Goal: Task Accomplishment & Management: Manage account settings

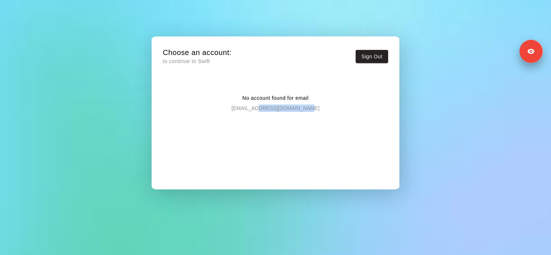
drag, startPoint x: 262, startPoint y: 110, endPoint x: 340, endPoint y: 110, distance: 78.4
click at [340, 110] on div "No account found for email clubhouse@legendscamps.com" at bounding box center [275, 97] width 225 height 29
copy p "@legendscamps.com"
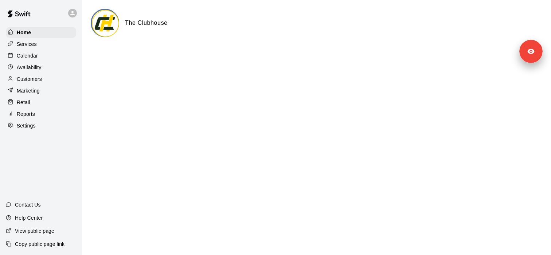
click at [48, 123] on div "Settings" at bounding box center [41, 125] width 70 height 11
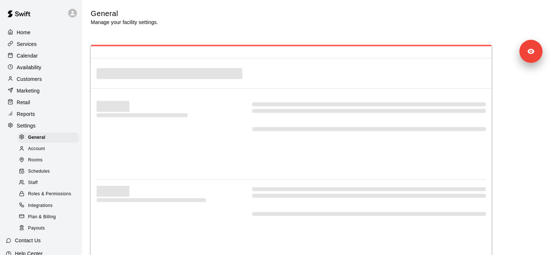
select select "**"
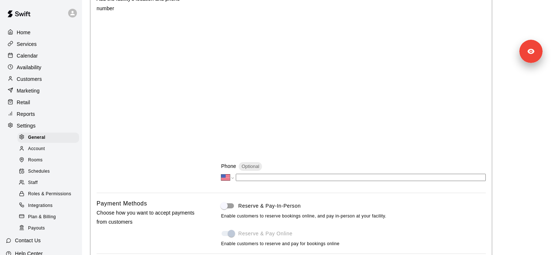
scroll to position [208, 0]
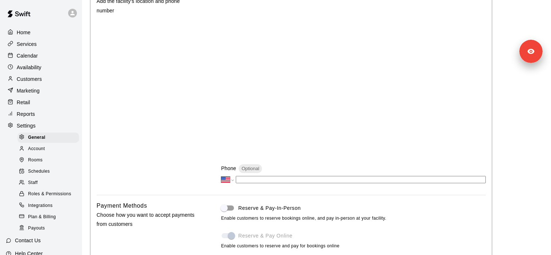
click at [49, 79] on div "Customers" at bounding box center [41, 79] width 70 height 11
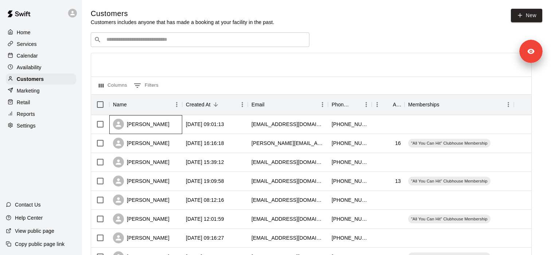
click at [129, 123] on div "gabriel jack" at bounding box center [141, 124] width 57 height 11
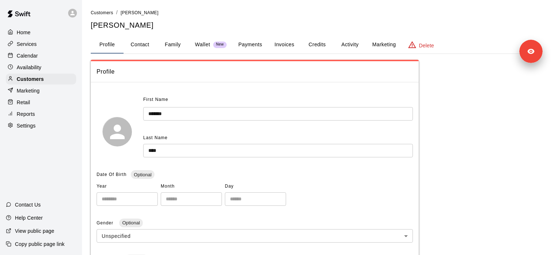
click at [243, 45] on button "Payments" at bounding box center [250, 45] width 35 height 18
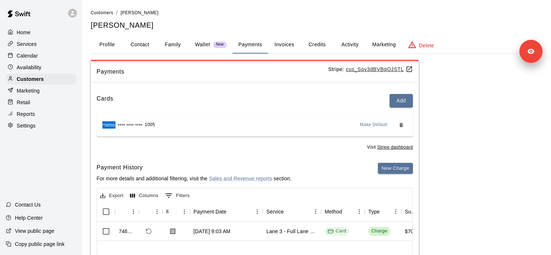
click at [376, 70] on u "cus_Spv3dBVBqOJSTL" at bounding box center [379, 69] width 67 height 6
click at [50, 127] on div "Settings" at bounding box center [41, 125] width 70 height 11
select select "**"
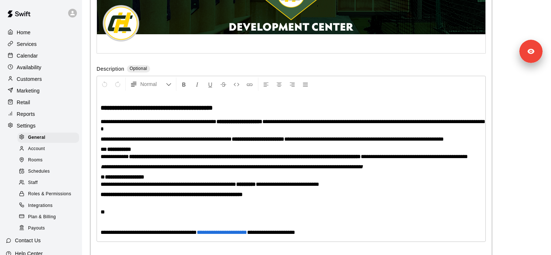
scroll to position [1646, 0]
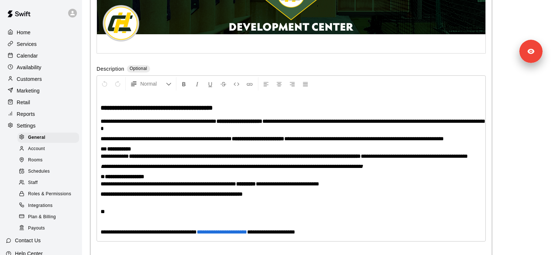
click at [46, 186] on div "Staff" at bounding box center [49, 183] width 62 height 10
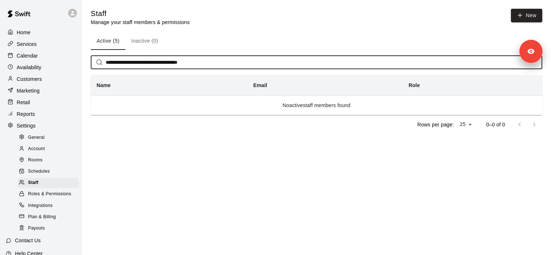
type input "**********"
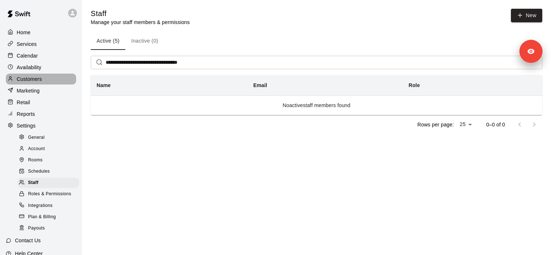
click at [30, 82] on p "Customers" at bounding box center [29, 78] width 25 height 7
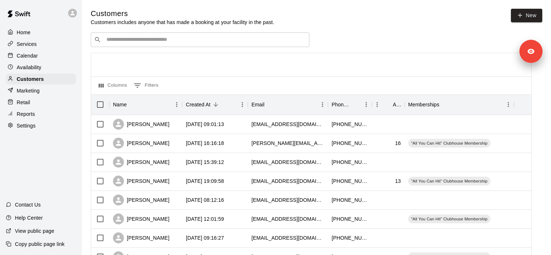
click at [125, 47] on div "​ ​" at bounding box center [200, 39] width 219 height 15
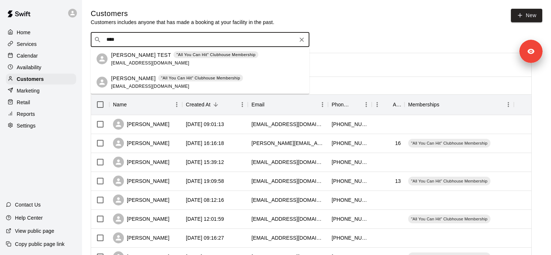
type input "****"
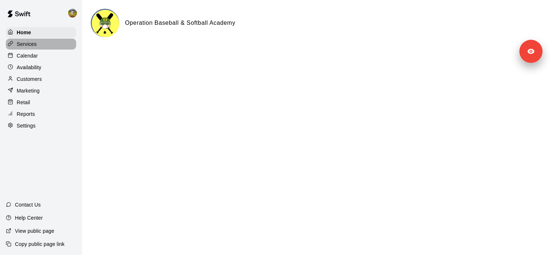
click at [47, 43] on div "Services" at bounding box center [41, 44] width 70 height 11
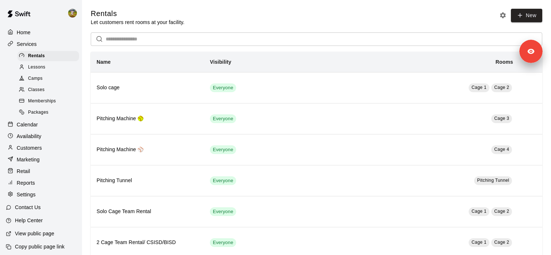
click at [43, 73] on link "Lessons" at bounding box center [50, 67] width 65 height 11
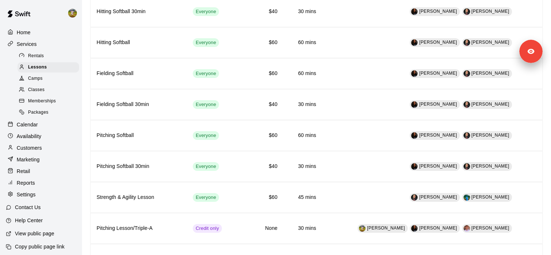
scroll to position [427, 0]
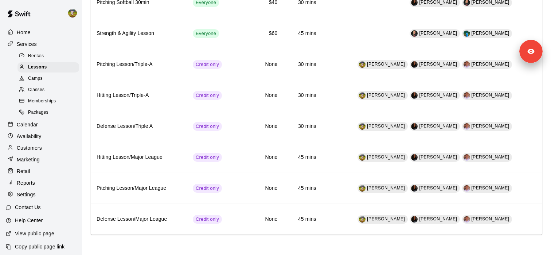
click at [50, 137] on div "Availability" at bounding box center [41, 136] width 70 height 11
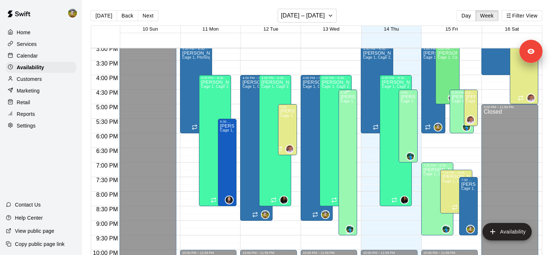
scroll to position [441, 0]
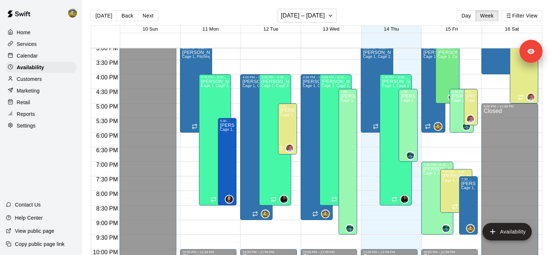
click at [67, 50] on div "Home Services Calendar Availability Customers Marketing Retail Reports Settings" at bounding box center [41, 79] width 82 height 106
click at [67, 44] on div "Services" at bounding box center [41, 44] width 70 height 11
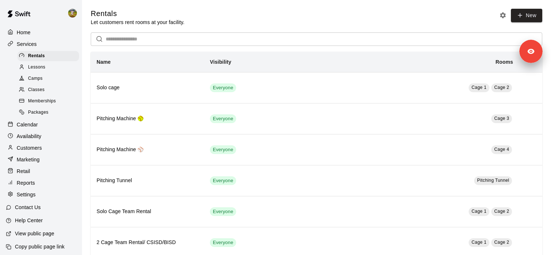
click at [59, 68] on div "Lessons" at bounding box center [49, 67] width 62 height 10
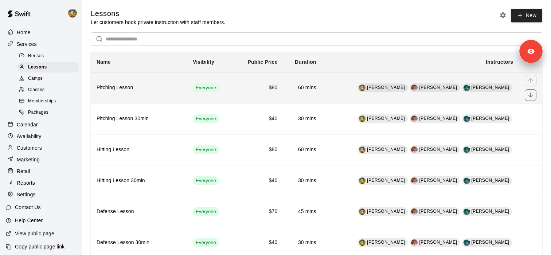
click at [150, 93] on th "Pitching Lesson" at bounding box center [139, 87] width 96 height 31
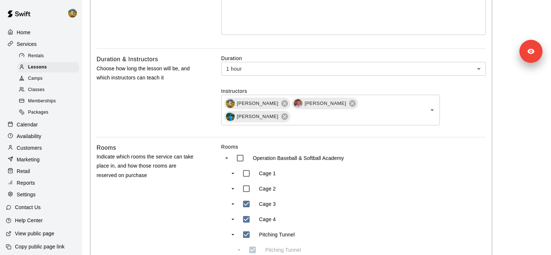
scroll to position [251, 0]
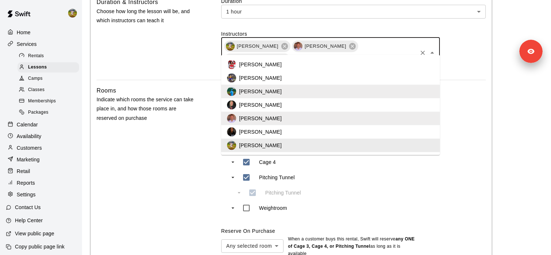
click at [407, 55] on input "text" at bounding box center [353, 59] width 125 height 9
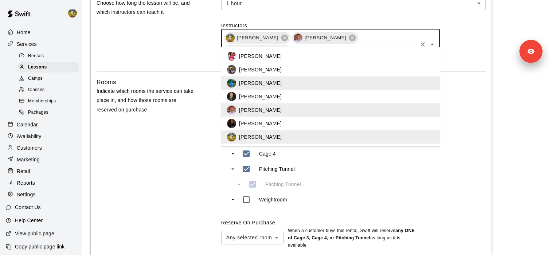
scroll to position [259, 0]
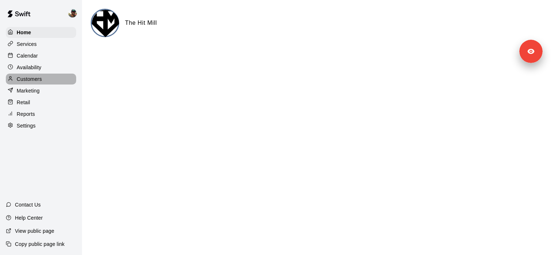
click at [33, 75] on p "Customers" at bounding box center [29, 78] width 25 height 7
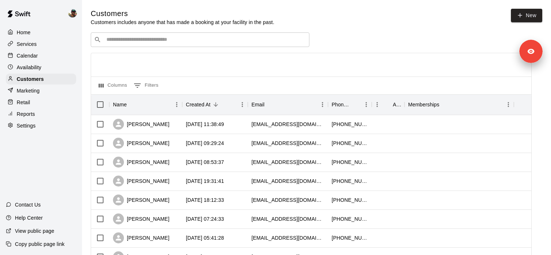
click at [42, 39] on div "Services" at bounding box center [41, 44] width 70 height 11
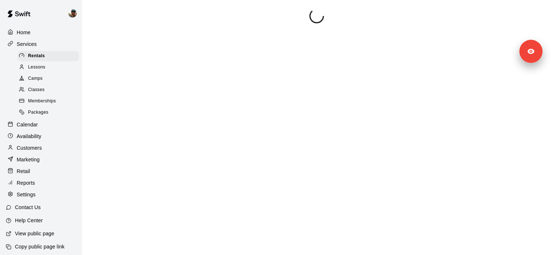
click at [60, 100] on div "Memberships" at bounding box center [49, 101] width 62 height 10
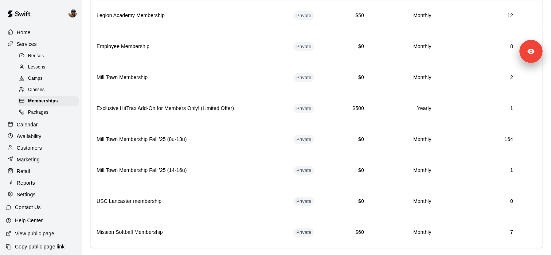
scroll to position [303, 0]
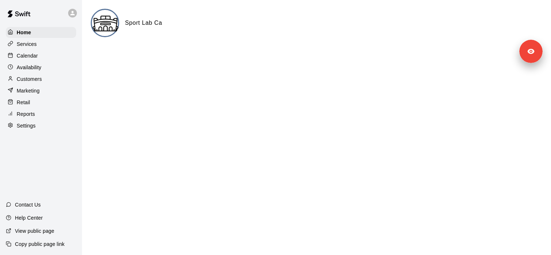
click at [44, 85] on div "Home Services Calendar Availability Customers Marketing Retail Reports Settings" at bounding box center [41, 79] width 82 height 106
click at [46, 81] on div "Customers" at bounding box center [41, 79] width 70 height 11
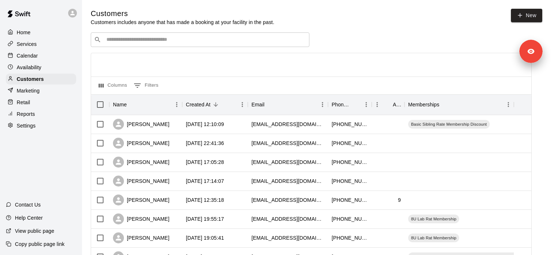
click at [47, 60] on div "Calendar" at bounding box center [41, 55] width 70 height 11
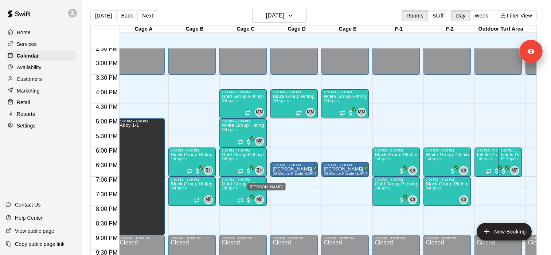
scroll to position [422, 2]
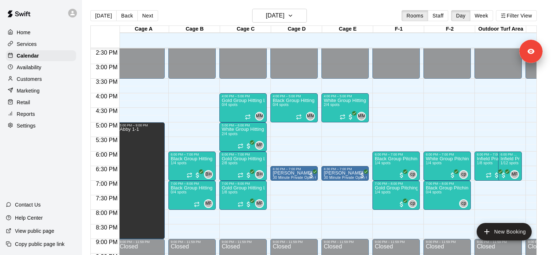
click at [62, 38] on div "Home Services Calendar Availability Customers Marketing Retail Reports Settings" at bounding box center [41, 79] width 82 height 106
click at [62, 40] on div "Services" at bounding box center [41, 44] width 70 height 11
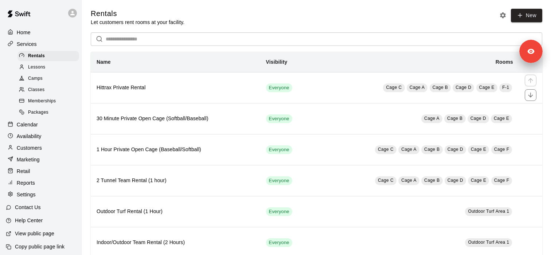
scroll to position [18, 0]
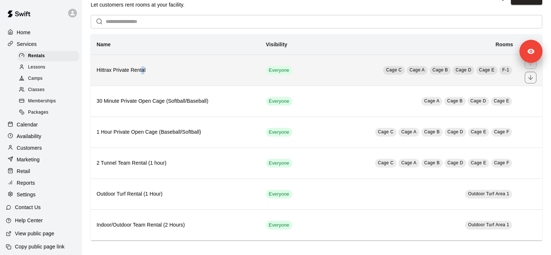
click at [142, 73] on h6 "Hittrax Private Rental" at bounding box center [176, 70] width 158 height 8
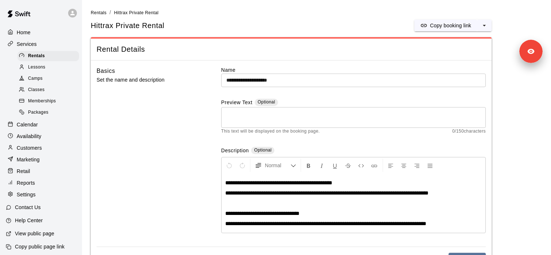
click at [38, 123] on div "Calendar" at bounding box center [41, 124] width 70 height 11
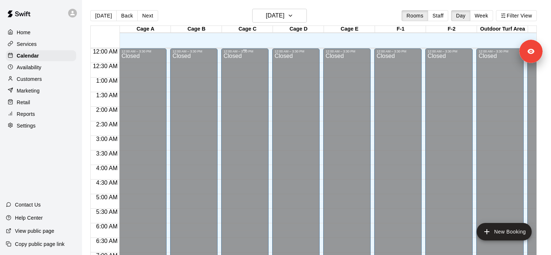
scroll to position [383, 0]
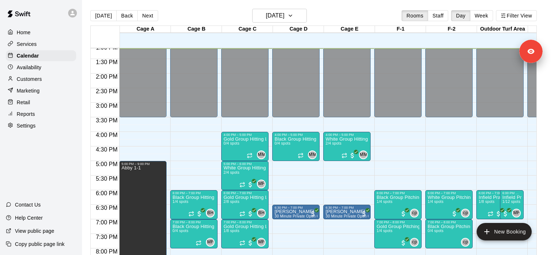
click at [58, 241] on p "Copy public page link" at bounding box center [40, 244] width 50 height 7
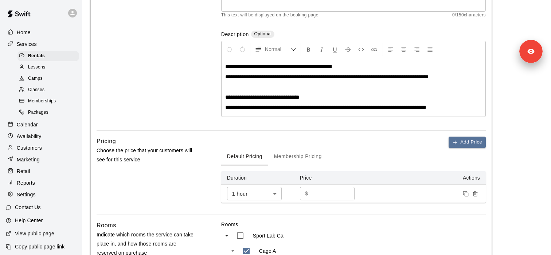
scroll to position [116, 0]
click at [57, 68] on div "Lessons" at bounding box center [49, 67] width 62 height 10
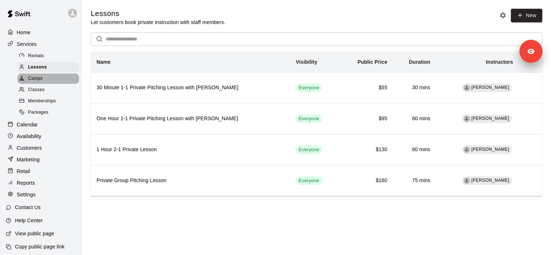
click at [54, 83] on div "Camps" at bounding box center [49, 79] width 62 height 10
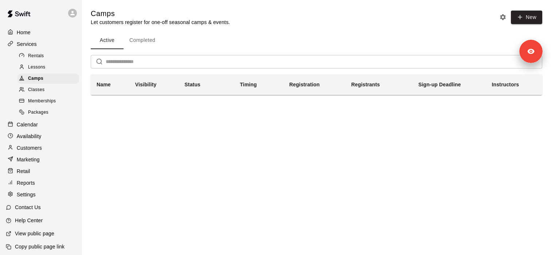
click at [55, 90] on div "Classes" at bounding box center [49, 90] width 62 height 10
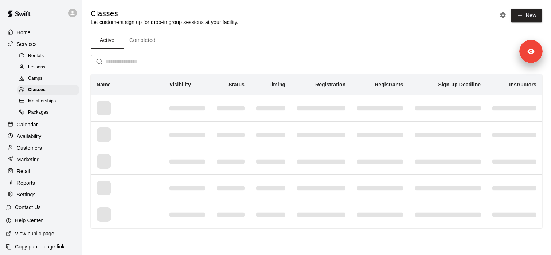
click at [46, 195] on div "Settings" at bounding box center [41, 194] width 70 height 11
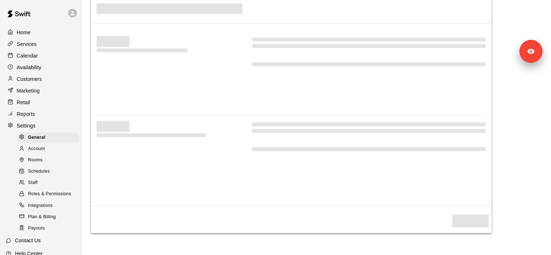
select select "**"
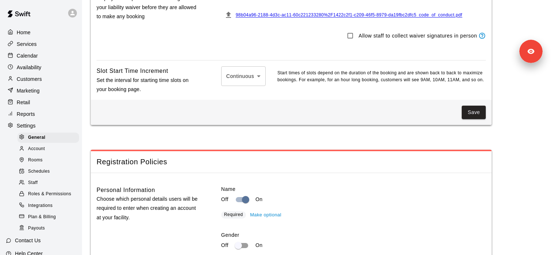
scroll to position [663, 0]
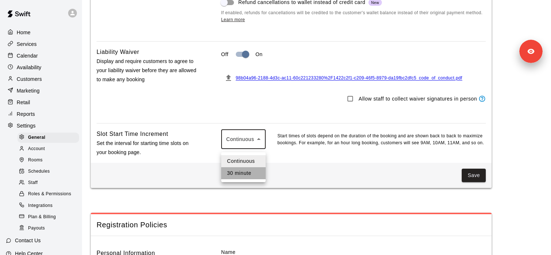
click at [247, 176] on li "30 minute" at bounding box center [243, 173] width 44 height 12
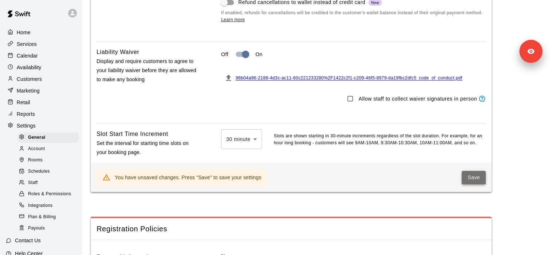
click at [475, 182] on button "Save" at bounding box center [474, 177] width 24 height 13
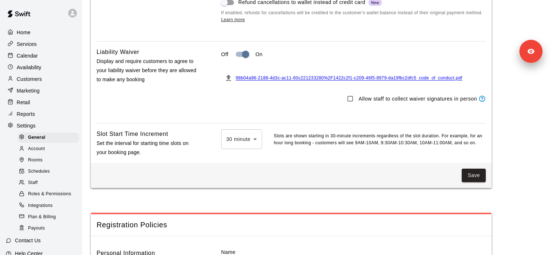
drag, startPoint x: 247, startPoint y: 164, endPoint x: 259, endPoint y: 164, distance: 12.4
click at [247, 164] on li "Continuous" at bounding box center [241, 161] width 41 height 12
type input "*"
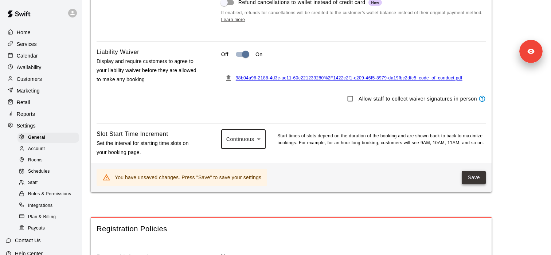
click at [470, 185] on button "Save" at bounding box center [474, 177] width 24 height 13
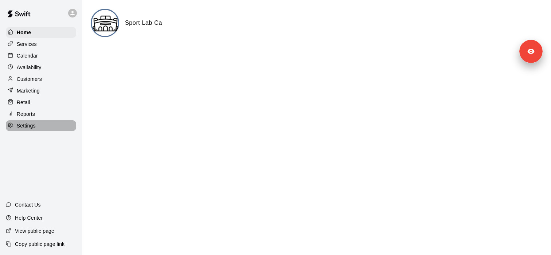
click at [35, 125] on div "Settings" at bounding box center [41, 125] width 70 height 11
select select "**"
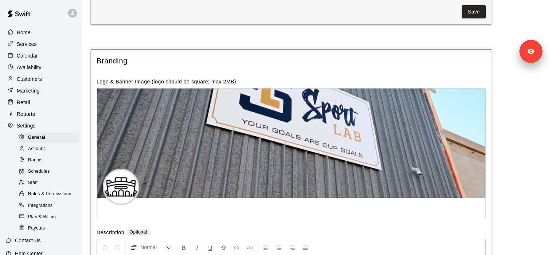
scroll to position [1540, 0]
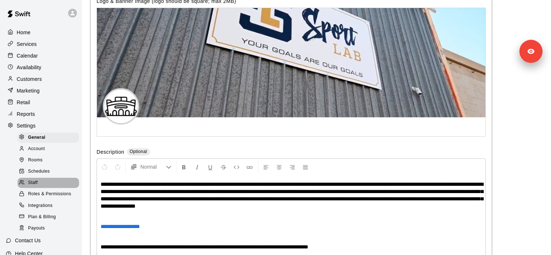
click at [55, 185] on div "Staff" at bounding box center [49, 183] width 62 height 10
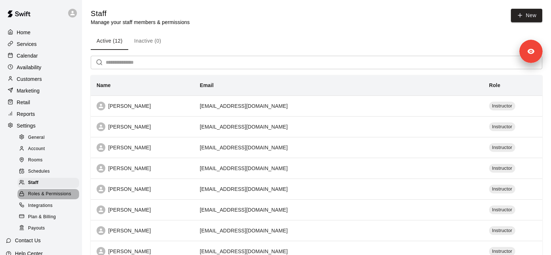
click at [57, 197] on span "Roles & Permissions" at bounding box center [49, 194] width 43 height 7
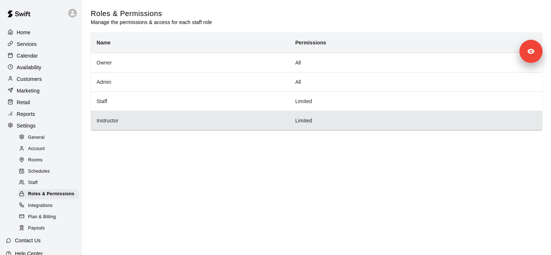
click at [140, 120] on th "Instructor" at bounding box center [190, 120] width 199 height 19
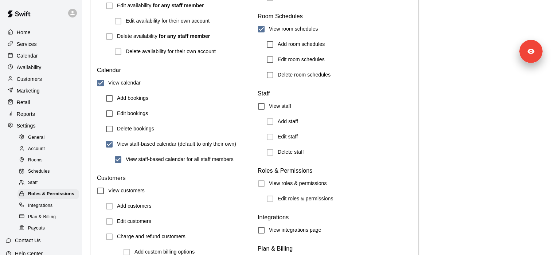
scroll to position [680, 0]
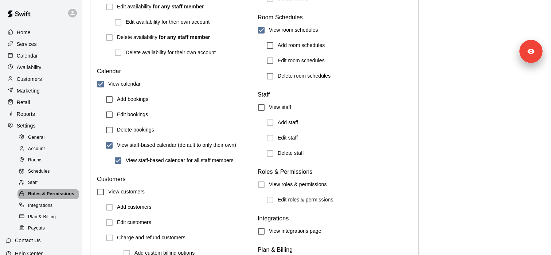
click at [58, 193] on span "Roles & Permissions" at bounding box center [51, 194] width 46 height 7
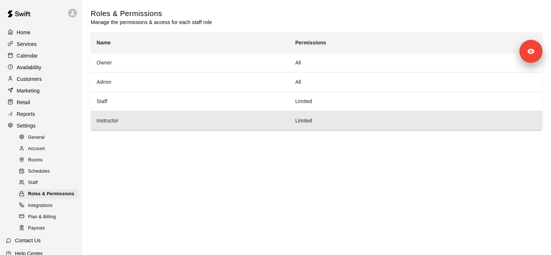
click at [157, 122] on th "Instructor" at bounding box center [190, 120] width 199 height 19
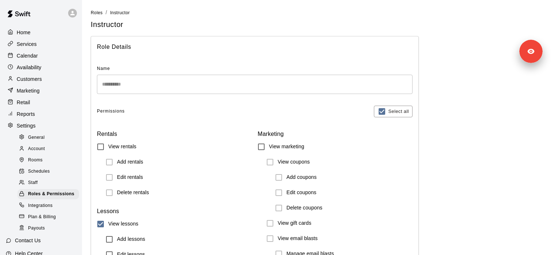
click at [41, 180] on div "Staff" at bounding box center [49, 183] width 62 height 10
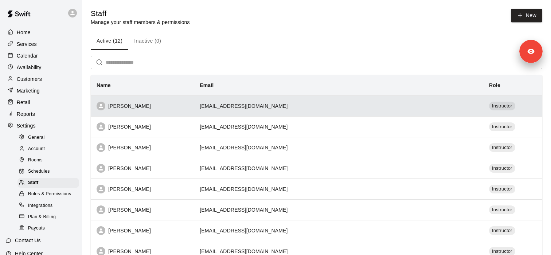
click at [164, 105] on div "Manuel Valencia" at bounding box center [143, 106] width 92 height 9
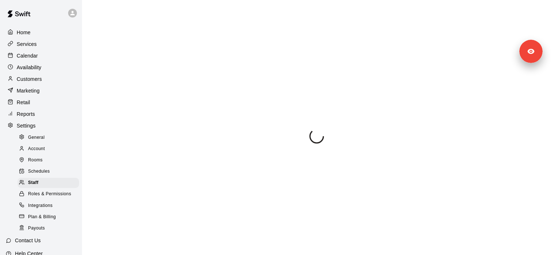
select select "**"
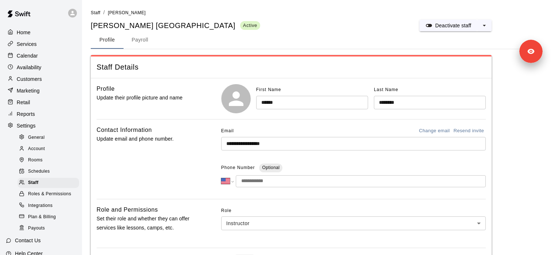
click at [252, 145] on input "**********" at bounding box center [353, 143] width 265 height 13
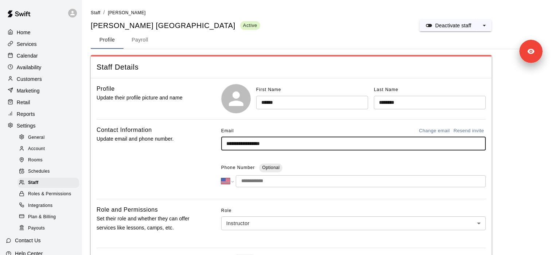
click at [252, 145] on input "**********" at bounding box center [353, 143] width 265 height 13
click at [48, 52] on div "Calendar" at bounding box center [41, 55] width 70 height 11
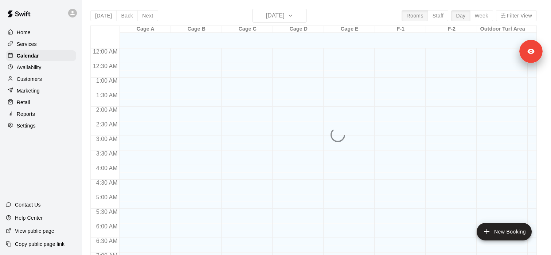
scroll to position [393, 0]
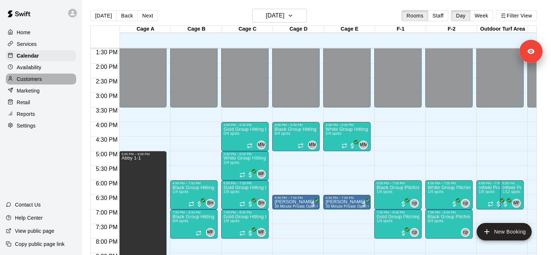
click at [57, 78] on div "Customers" at bounding box center [41, 79] width 70 height 11
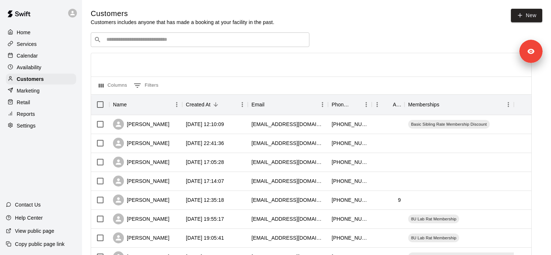
click at [41, 126] on div "Settings" at bounding box center [41, 125] width 70 height 11
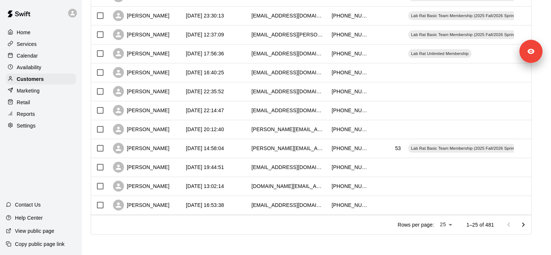
select select "**"
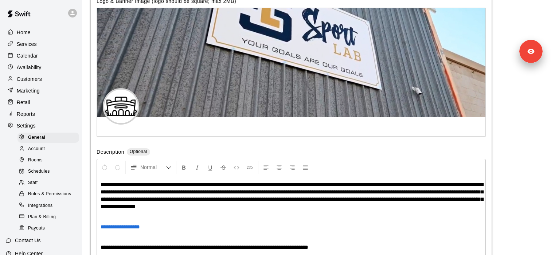
scroll to position [1540, 0]
click at [42, 180] on div "Staff" at bounding box center [49, 183] width 62 height 10
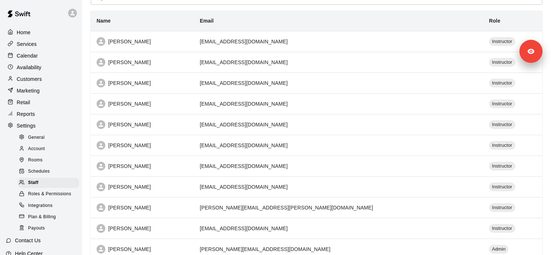
scroll to position [58, 0]
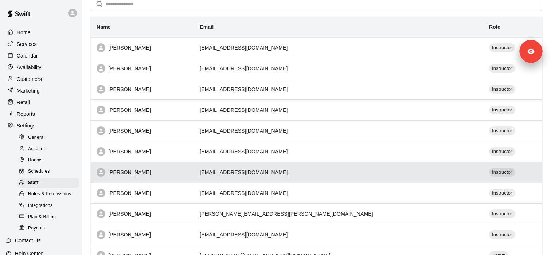
click at [188, 176] on div "Matt McGrew" at bounding box center [143, 172] width 92 height 9
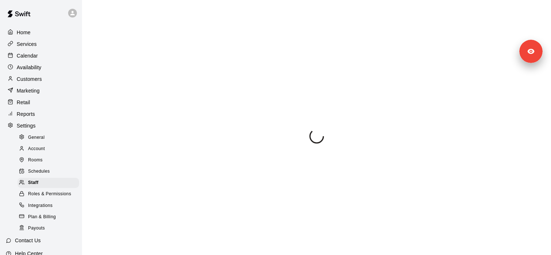
select select "**"
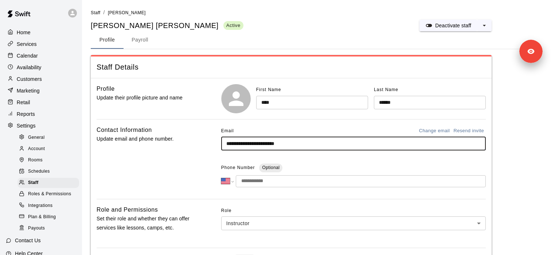
click at [251, 150] on input "**********" at bounding box center [353, 143] width 265 height 13
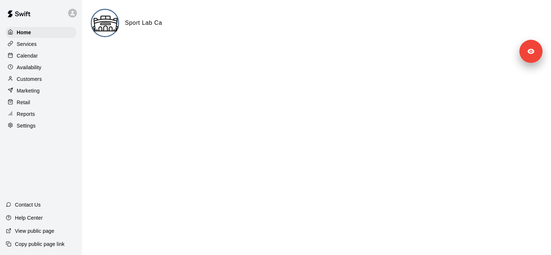
click at [77, 12] on div at bounding box center [74, 13] width 15 height 15
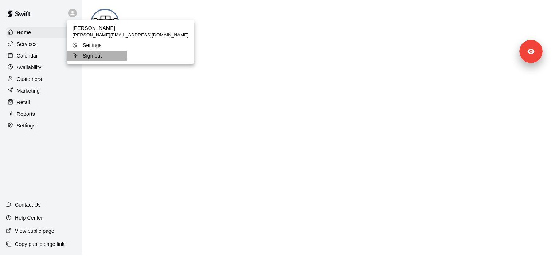
click at [85, 56] on p "Sign out" at bounding box center [92, 55] width 19 height 7
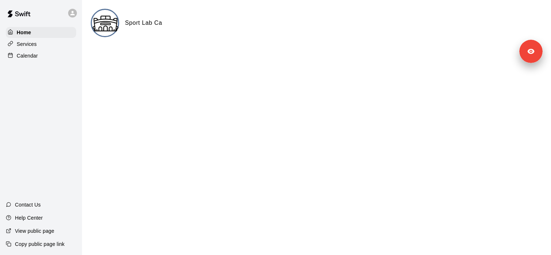
click at [62, 59] on div "Calendar" at bounding box center [41, 55] width 70 height 11
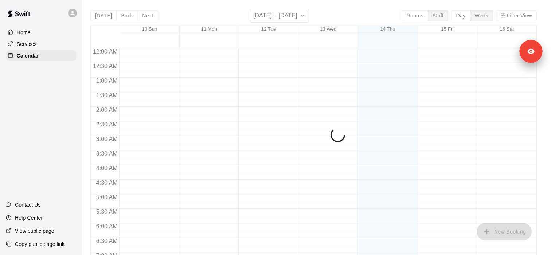
scroll to position [393, 0]
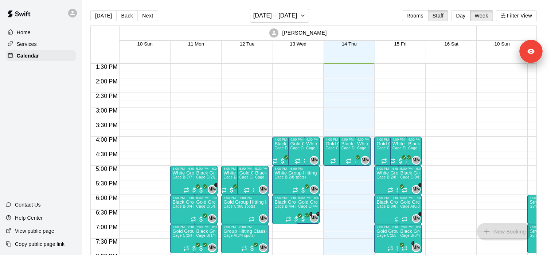
click at [362, 150] on span "Cage E" at bounding box center [363, 148] width 13 height 4
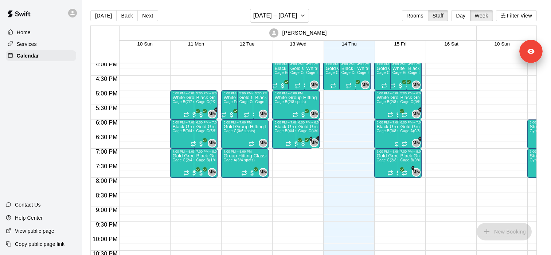
scroll to position [460, 0]
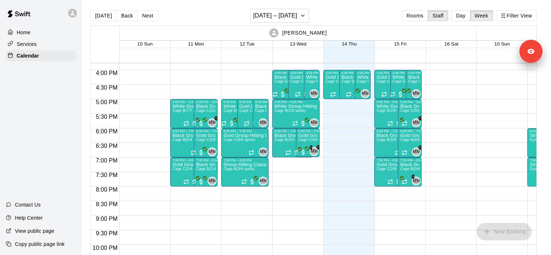
click at [222, 139] on div "6:00 PM – 7:00 PM Gold Group Hitting Lesson (13 years old and up) Cage C (0/6 s…" at bounding box center [244, 142] width 47 height 29
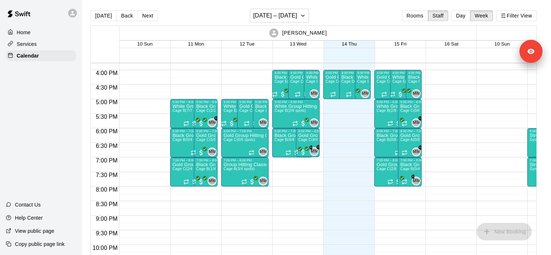
click at [222, 139] on div "6:00 PM – 7:00 PM Gold Group Hitting Lesson (13 years old and up) Cage C (0/6 s…" at bounding box center [244, 142] width 47 height 29
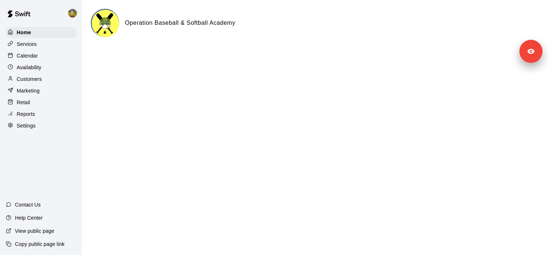
click at [51, 44] on div "Services" at bounding box center [41, 44] width 70 height 11
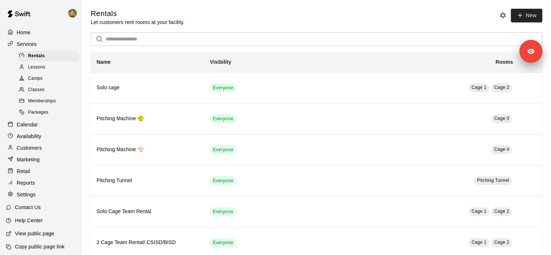
click at [51, 68] on div "Lessons" at bounding box center [49, 67] width 62 height 10
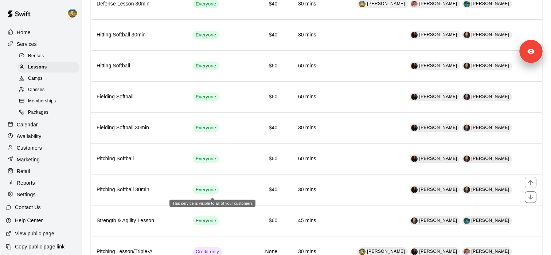
scroll to position [226, 0]
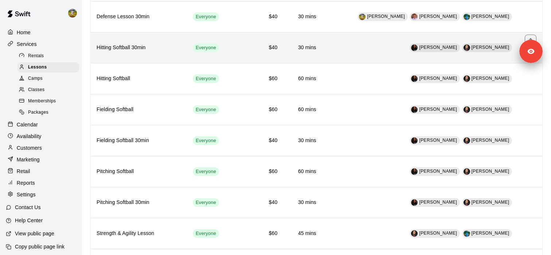
click at [162, 58] on th "Hitting Softball 30min" at bounding box center [139, 47] width 96 height 31
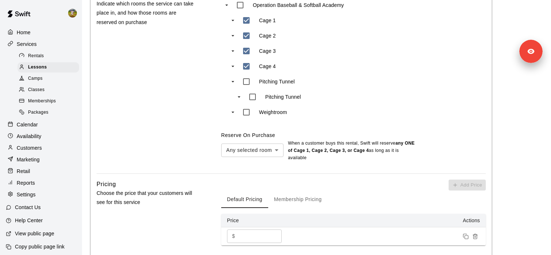
scroll to position [334, 0]
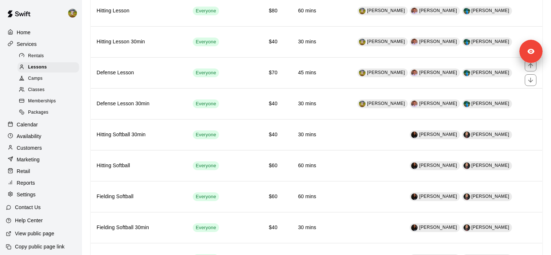
scroll to position [155, 0]
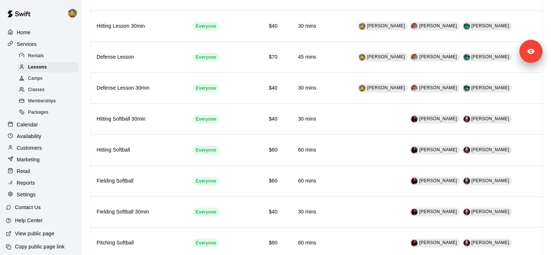
click at [42, 137] on div "Availability" at bounding box center [41, 136] width 70 height 11
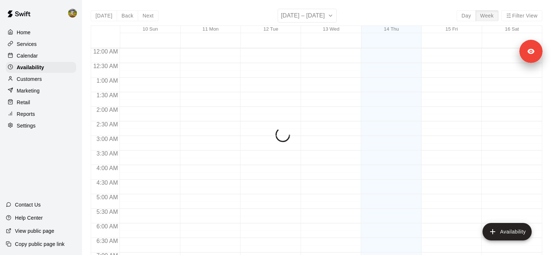
scroll to position [455, 0]
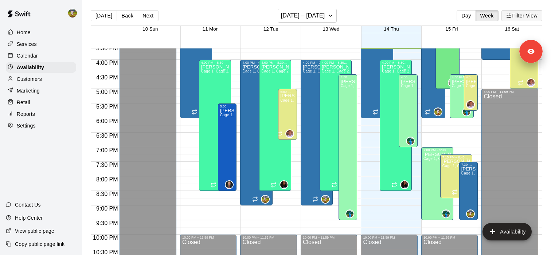
click at [529, 16] on button "Filter View" at bounding box center [522, 15] width 41 height 11
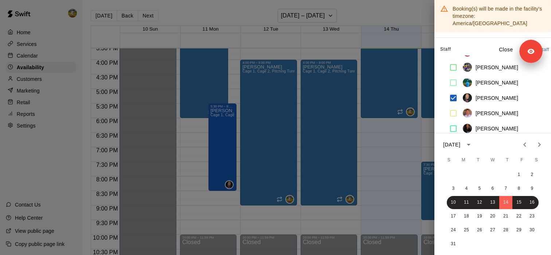
scroll to position [11, 0]
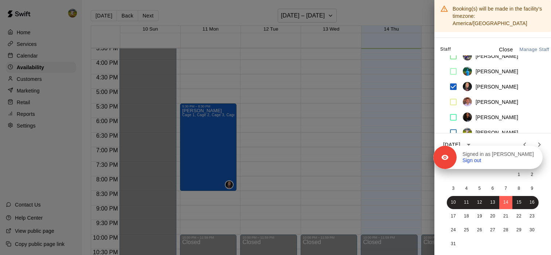
drag, startPoint x: 526, startPoint y: 73, endPoint x: 526, endPoint y: 168, distance: 95.2
click at [526, 164] on div "Signed in as Jhonny Montoya Sign out" at bounding box center [500, 157] width 86 height 13
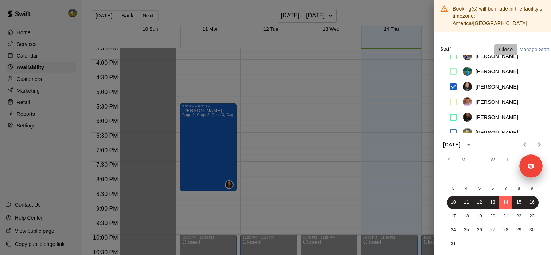
click at [508, 46] on p "Close" at bounding box center [506, 50] width 14 height 8
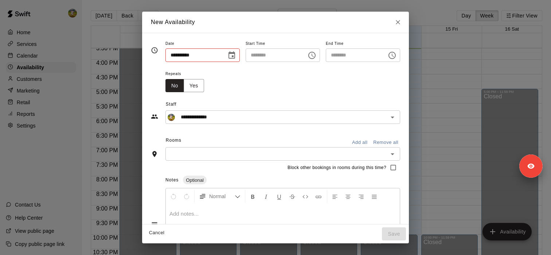
type input "**********"
type input "********"
click at [400, 26] on button "Close" at bounding box center [398, 22] width 13 height 13
type input "**********"
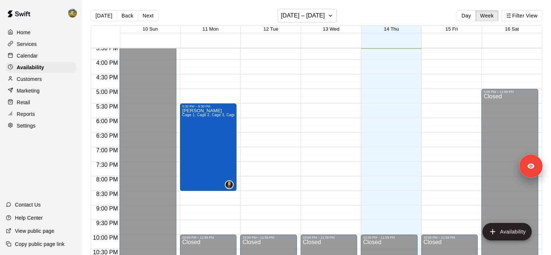
click at [140, 22] on div "Today Back Next August 10 – 16 Day Week Filter View" at bounding box center [317, 17] width 452 height 17
click at [144, 17] on button "Next" at bounding box center [148, 15] width 20 height 11
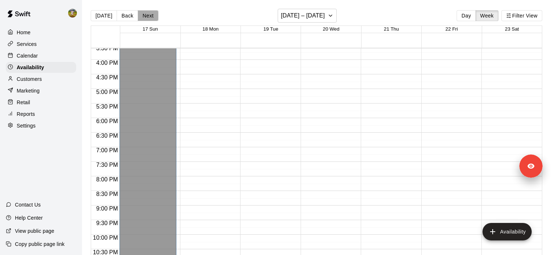
click at [154, 15] on button "Next" at bounding box center [148, 15] width 20 height 11
click at [122, 15] on button "Back" at bounding box center [128, 15] width 22 height 11
click at [123, 15] on button "Back" at bounding box center [128, 15] width 22 height 11
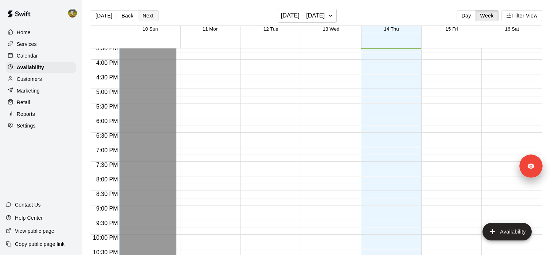
drag, startPoint x: 147, startPoint y: 16, endPoint x: 148, endPoint y: 20, distance: 4.2
click at [147, 16] on button "Next" at bounding box center [148, 15] width 20 height 11
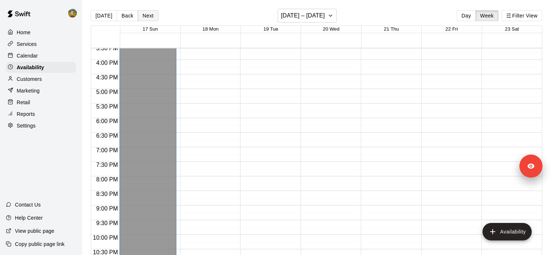
click at [145, 18] on button "Next" at bounding box center [148, 15] width 20 height 11
click at [127, 17] on button "Back" at bounding box center [128, 15] width 22 height 11
click at [32, 125] on p "Settings" at bounding box center [26, 125] width 19 height 7
select select "**"
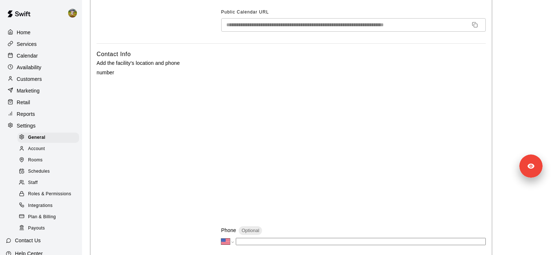
scroll to position [211, 0]
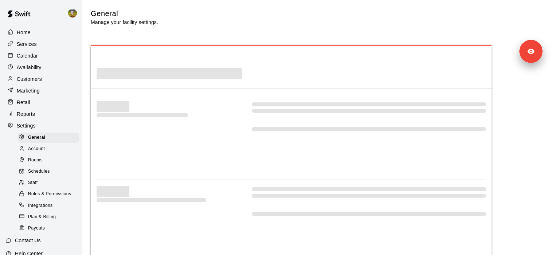
select select "**"
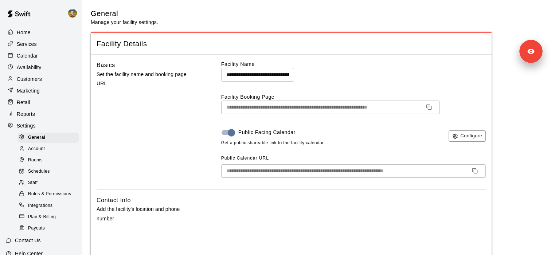
click at [47, 68] on div "Availability" at bounding box center [41, 67] width 70 height 11
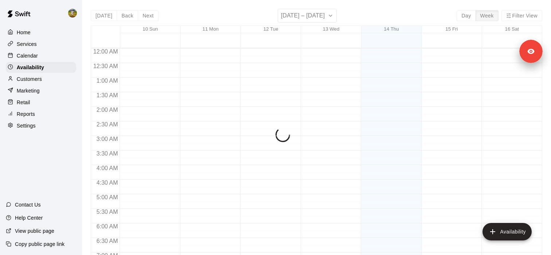
scroll to position [456, 0]
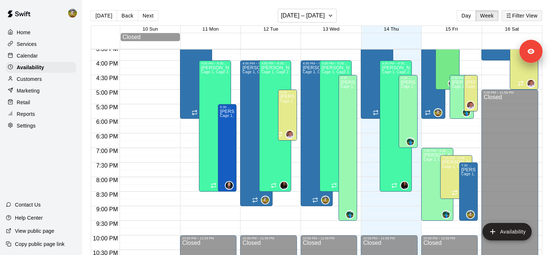
click at [527, 16] on button "Filter View" at bounding box center [522, 15] width 41 height 11
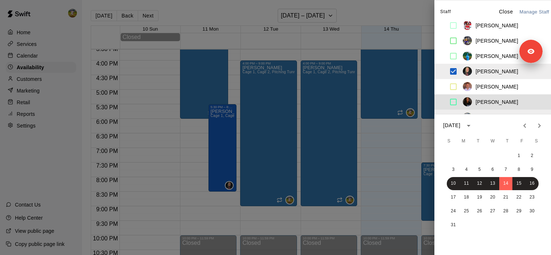
scroll to position [11, 0]
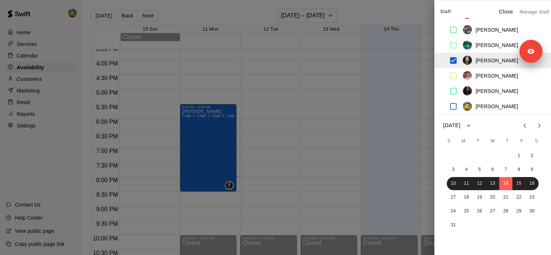
click at [377, 139] on div at bounding box center [275, 127] width 551 height 255
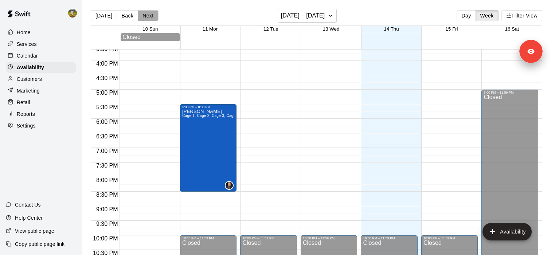
click at [152, 21] on button "Next" at bounding box center [148, 15] width 20 height 11
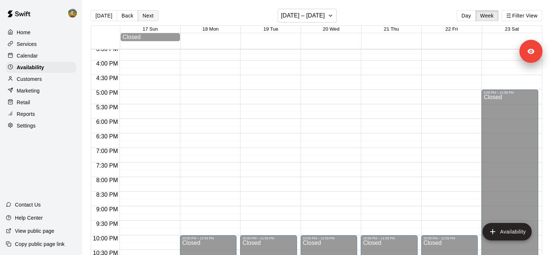
click at [152, 21] on button "Next" at bounding box center [148, 15] width 20 height 11
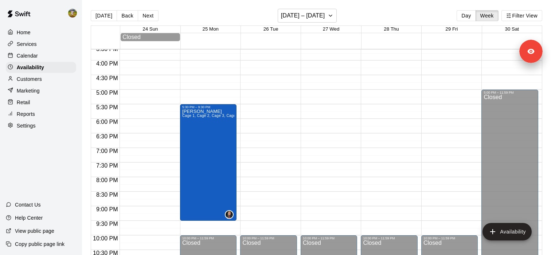
click at [46, 47] on div "Services" at bounding box center [41, 44] width 70 height 11
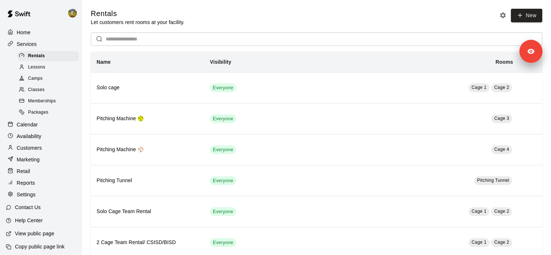
click at [57, 68] on div "Lessons" at bounding box center [49, 67] width 62 height 10
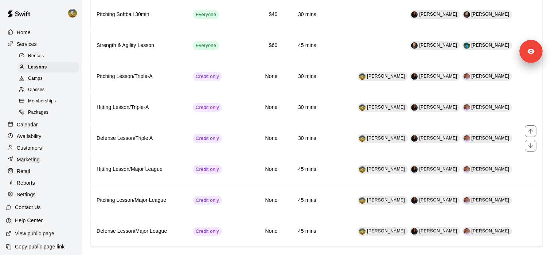
scroll to position [427, 0]
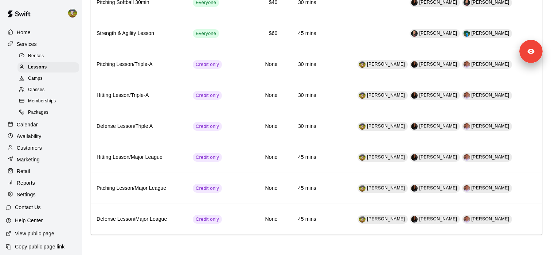
click at [48, 199] on div "Settings" at bounding box center [41, 194] width 70 height 11
select select "**"
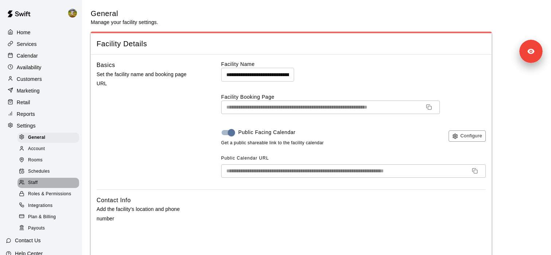
click at [49, 182] on div "Staff" at bounding box center [49, 183] width 62 height 10
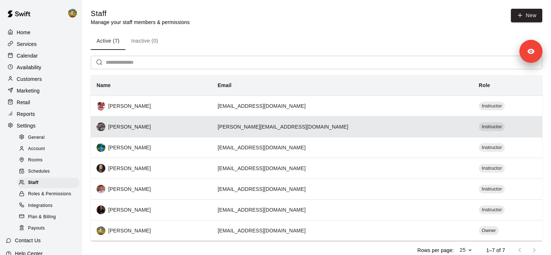
click at [152, 125] on div "Chirstina Moncivais" at bounding box center [151, 127] width 109 height 9
select select "**"
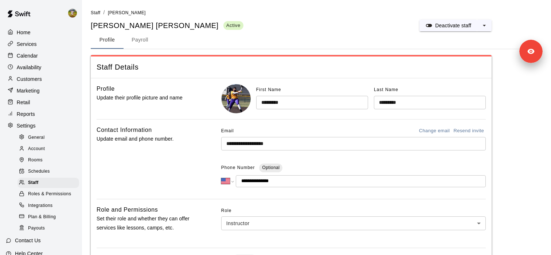
click at [105, 24] on div "Chirstina Moncivais Active" at bounding box center [167, 26] width 153 height 10
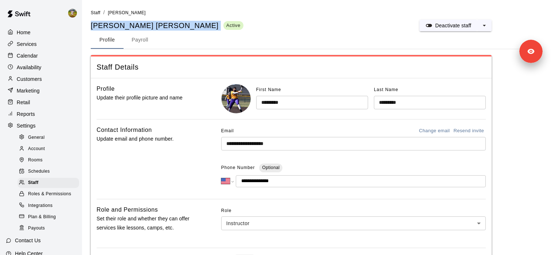
click at [105, 24] on div "Chirstina Moncivais Active" at bounding box center [167, 26] width 153 height 10
copy div "Chirstina Moncivais"
click at [22, 38] on div "Home" at bounding box center [41, 32] width 70 height 11
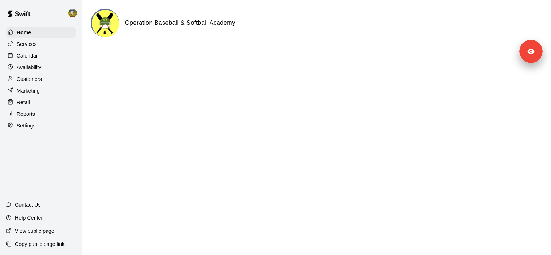
click at [27, 43] on p "Services" at bounding box center [27, 43] width 20 height 7
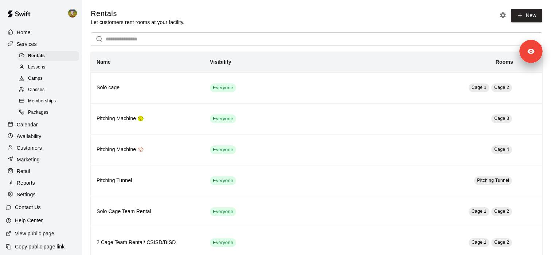
click at [46, 66] on div "Lessons" at bounding box center [49, 67] width 62 height 10
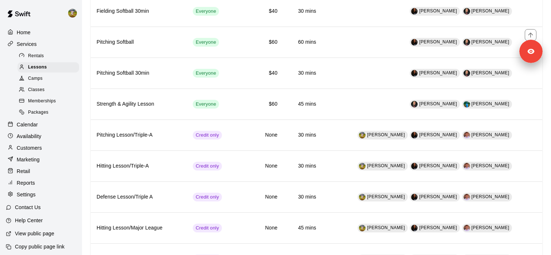
scroll to position [427, 0]
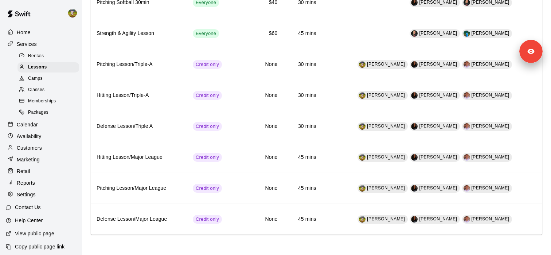
click at [39, 134] on p "Availability" at bounding box center [29, 136] width 25 height 7
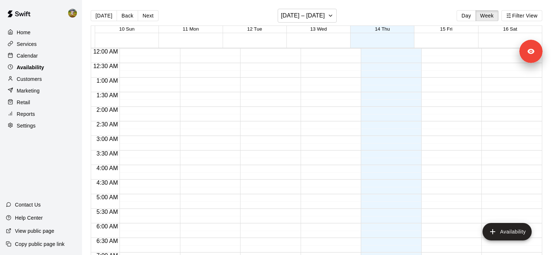
scroll to position [457, 0]
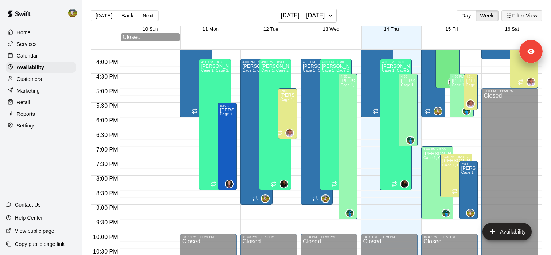
click at [520, 16] on button "Filter View" at bounding box center [522, 15] width 41 height 11
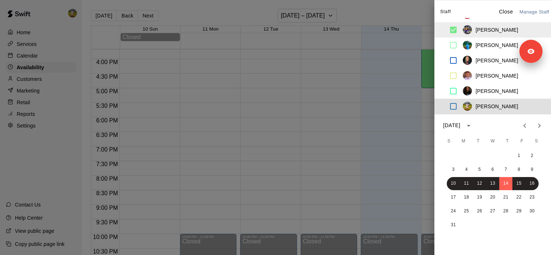
scroll to position [0, 0]
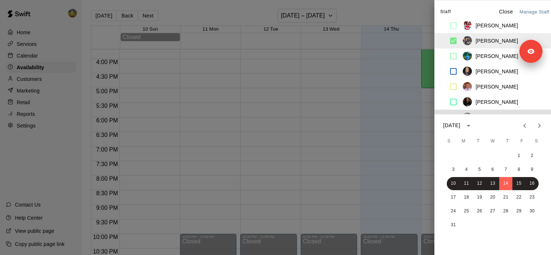
click at [388, 133] on div at bounding box center [275, 127] width 551 height 255
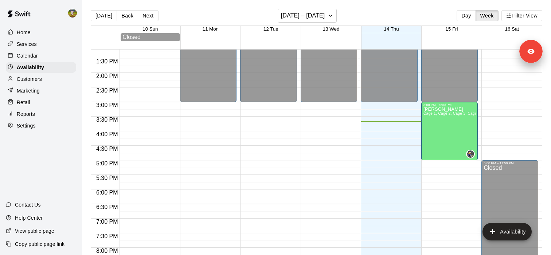
scroll to position [387, 0]
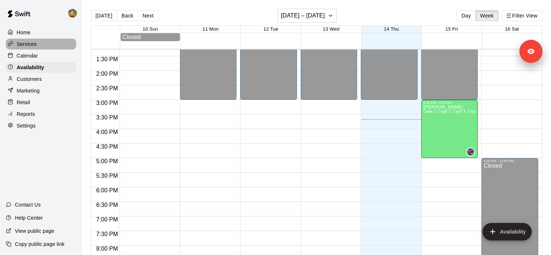
click at [43, 46] on div "Services" at bounding box center [41, 44] width 70 height 11
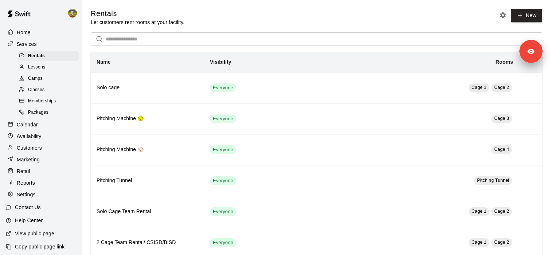
click at [57, 67] on div "Lessons" at bounding box center [49, 67] width 62 height 10
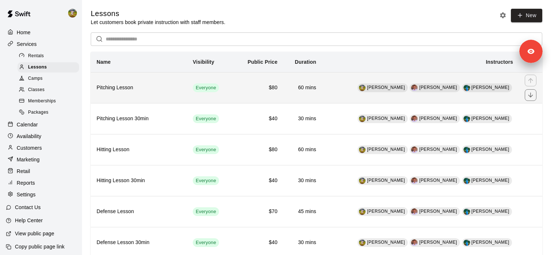
click at [187, 90] on th "Pitching Lesson" at bounding box center [139, 87] width 96 height 31
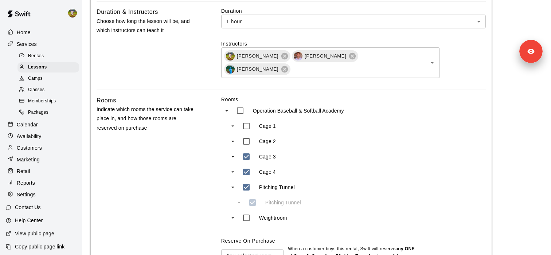
scroll to position [233, 0]
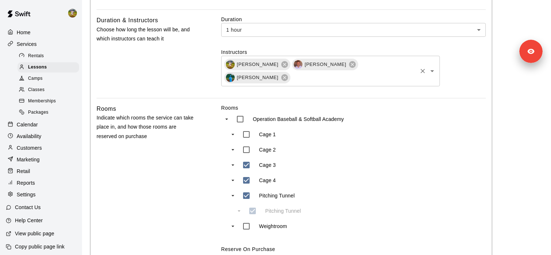
click at [436, 67] on icon "Open" at bounding box center [432, 71] width 9 height 9
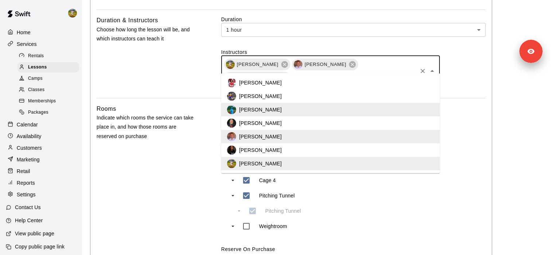
click at [98, 52] on div "Duration & Instructors Choose how long the lesson will be, and which instructor…" at bounding box center [147, 57] width 101 height 82
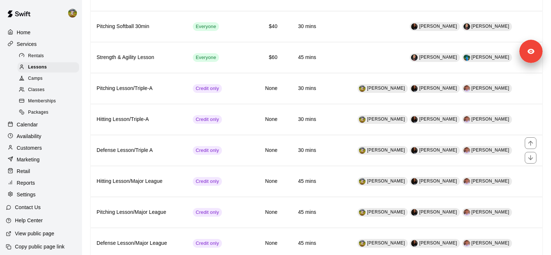
scroll to position [427, 0]
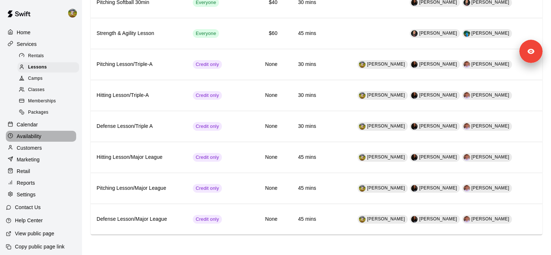
click at [43, 139] on div "Availability" at bounding box center [41, 136] width 70 height 11
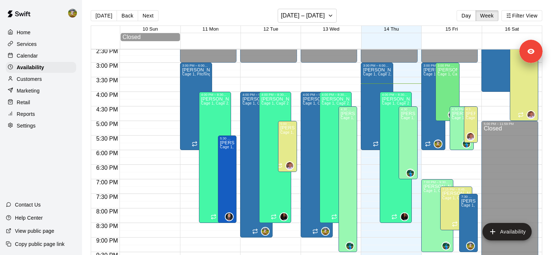
scroll to position [411, 0]
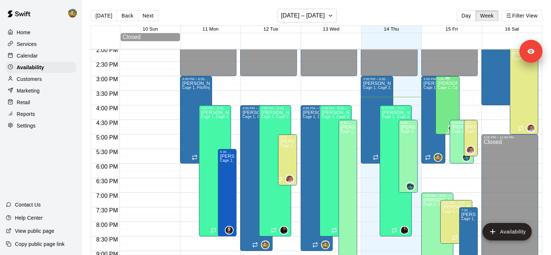
click at [448, 91] on div "Chirstina Moncivais Cage 1, Cage 2, Cage 3, Cage 4, Pitching Tunnel , Weightroom" at bounding box center [448, 208] width 20 height 255
click at [445, 92] on icon "edit" at bounding box center [445, 89] width 9 height 9
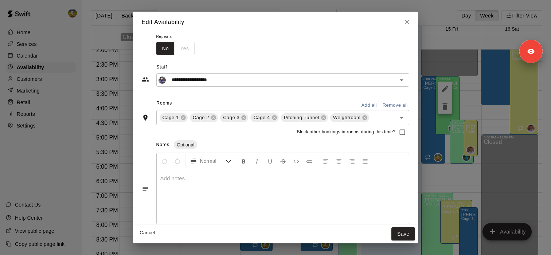
scroll to position [45, 0]
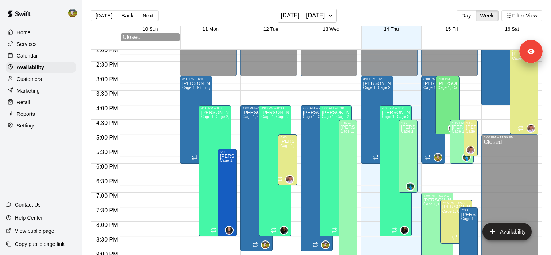
type input "**********"
click at [451, 93] on div "Chirstina Moncivais Cage 1, Cage 2, Cage 3, Cage 4, Pitching Tunnel , Weightroom" at bounding box center [448, 208] width 20 height 255
click at [449, 88] on icon "edit" at bounding box center [445, 89] width 9 height 9
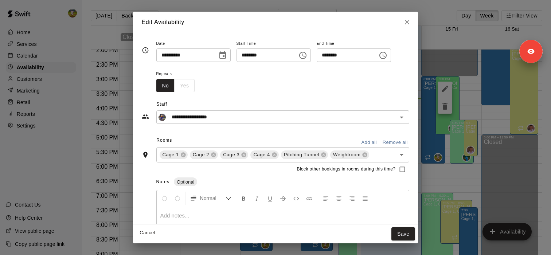
click at [409, 24] on icon "Close" at bounding box center [407, 22] width 7 height 7
type input "**********"
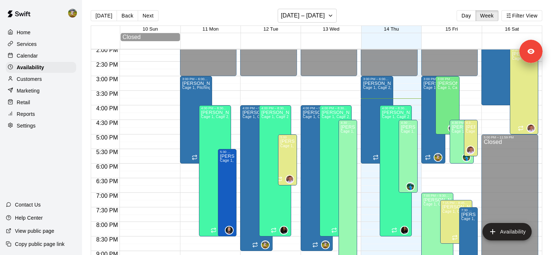
click at [34, 44] on p "Services" at bounding box center [27, 43] width 20 height 7
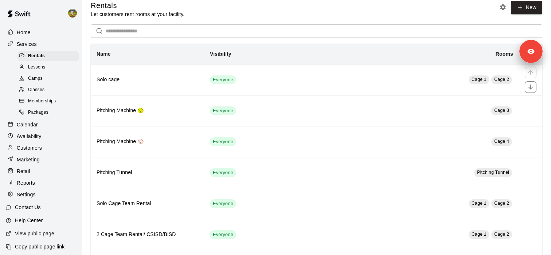
scroll to position [11, 0]
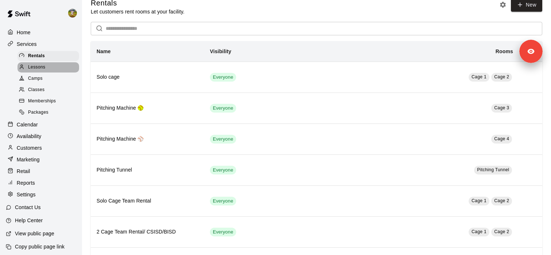
click at [43, 69] on span "Lessons" at bounding box center [37, 67] width 18 height 7
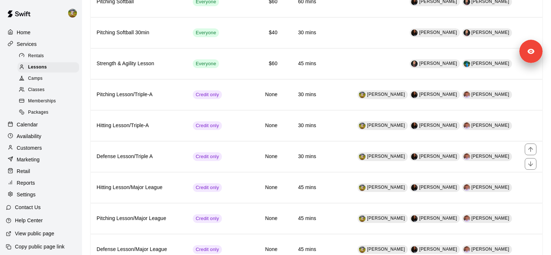
scroll to position [427, 0]
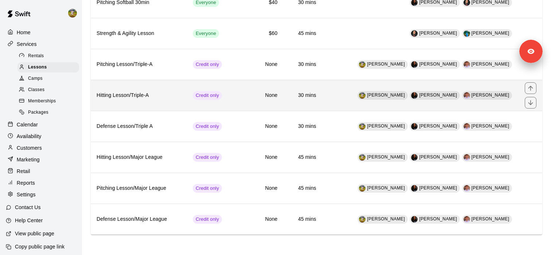
click at [144, 96] on h6 "Hitting Lesson/Triple-A" at bounding box center [139, 96] width 85 height 8
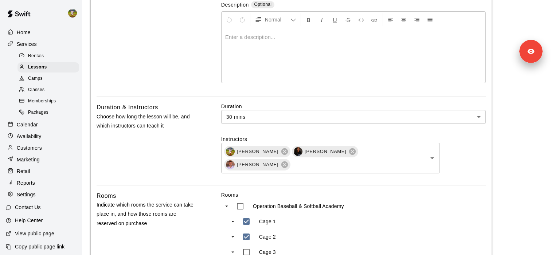
scroll to position [165, 0]
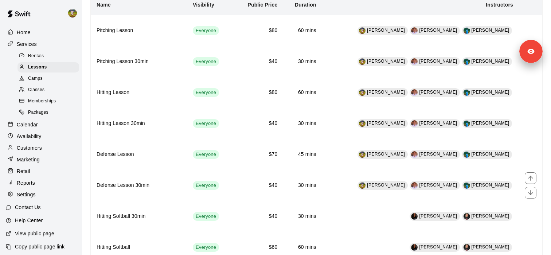
scroll to position [36, 0]
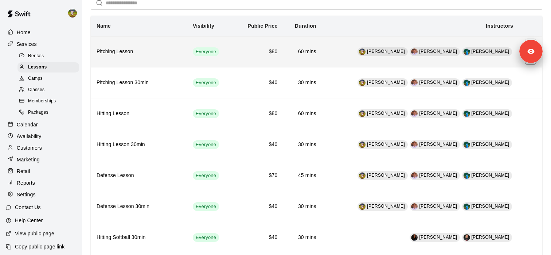
click at [174, 50] on h6 "Pitching Lesson" at bounding box center [139, 52] width 85 height 8
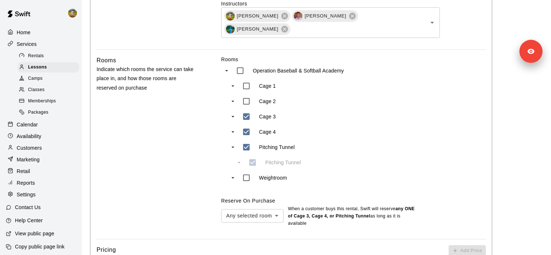
scroll to position [304, 0]
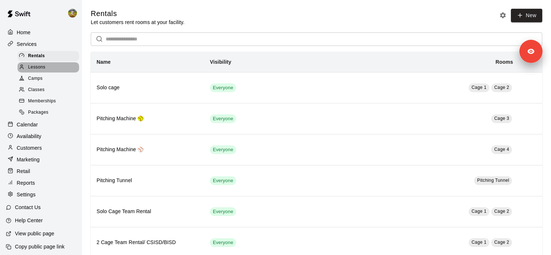
click at [52, 69] on div "Lessons" at bounding box center [49, 67] width 62 height 10
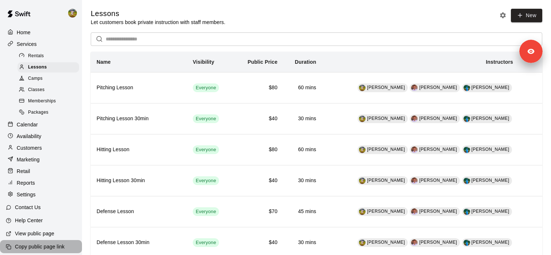
click at [50, 246] on p "Copy public page link" at bounding box center [40, 246] width 50 height 7
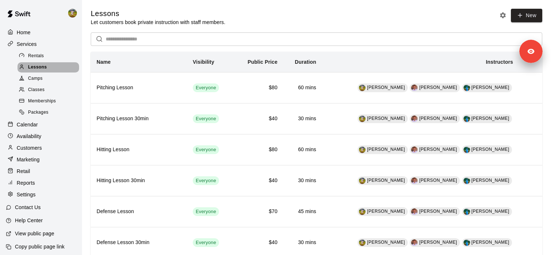
click at [57, 65] on div "Lessons" at bounding box center [49, 67] width 62 height 10
click at [34, 198] on div "Settings" at bounding box center [41, 194] width 70 height 11
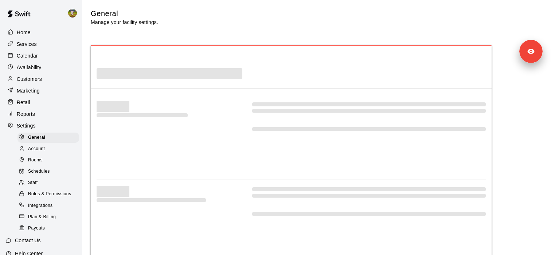
select select "**"
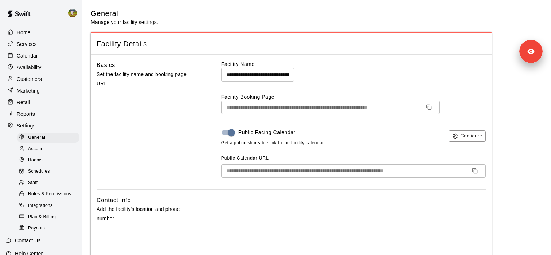
click at [40, 181] on div "Staff" at bounding box center [49, 183] width 62 height 10
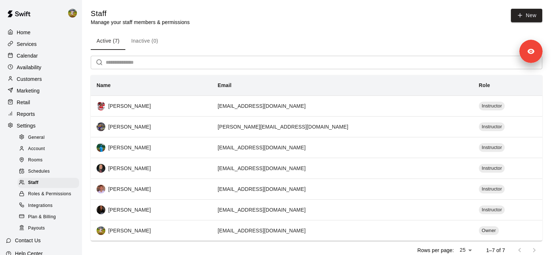
scroll to position [3, 0]
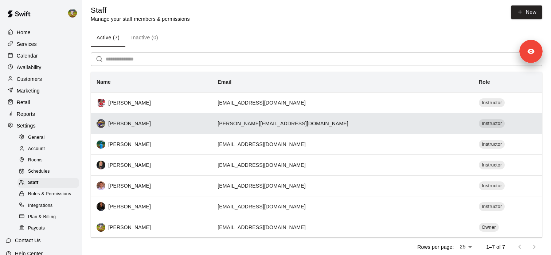
click at [151, 127] on div "[PERSON_NAME]" at bounding box center [151, 123] width 109 height 9
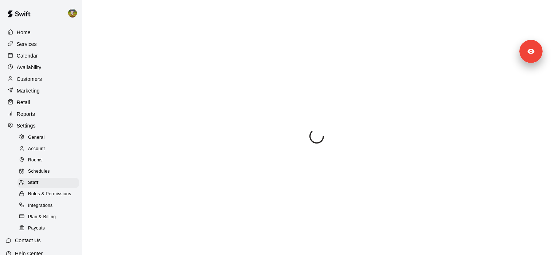
select select "**"
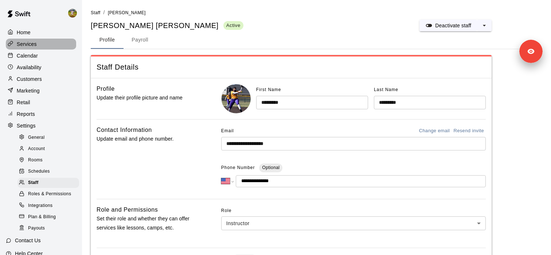
click at [36, 47] on p "Services" at bounding box center [27, 43] width 20 height 7
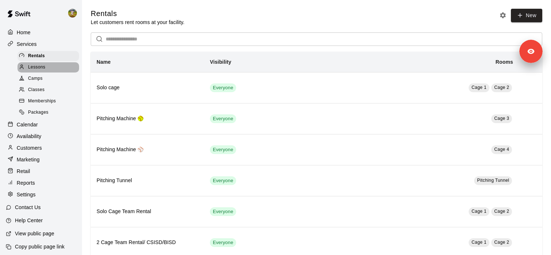
click at [45, 67] on span "Lessons" at bounding box center [37, 67] width 18 height 7
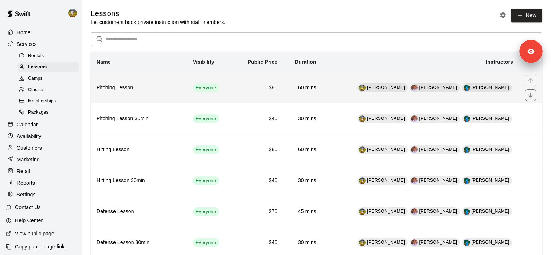
click at [175, 89] on h6 "Pitching Lesson" at bounding box center [139, 88] width 85 height 8
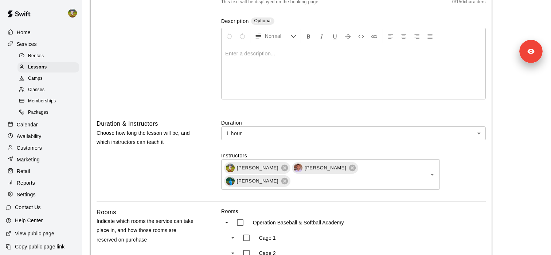
scroll to position [131, 0]
click at [111, 120] on h6 "Duration & Instructors" at bounding box center [128, 122] width 62 height 9
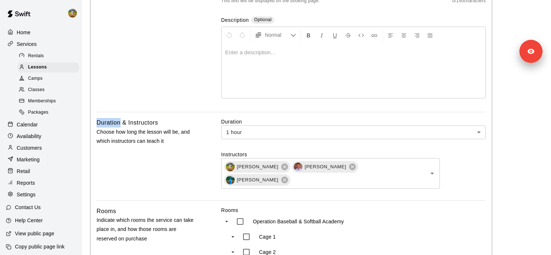
click at [111, 120] on h6 "Duration & Instructors" at bounding box center [128, 122] width 62 height 9
click at [118, 121] on h6 "Duration & Instructors" at bounding box center [128, 122] width 62 height 9
copy h6 "Duration & Instructors"
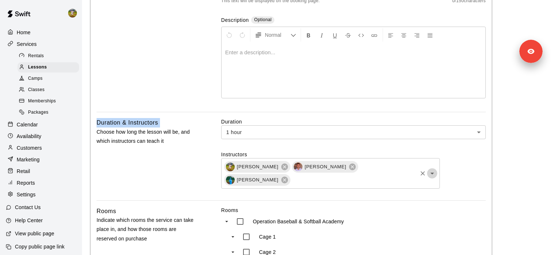
click at [432, 169] on icon "Open" at bounding box center [432, 173] width 9 height 9
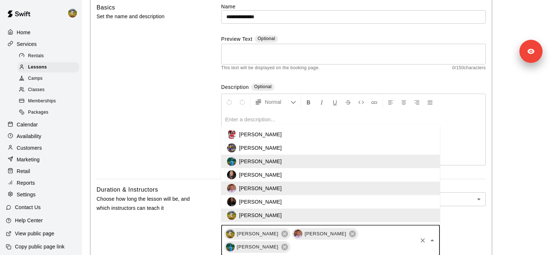
scroll to position [50, 0]
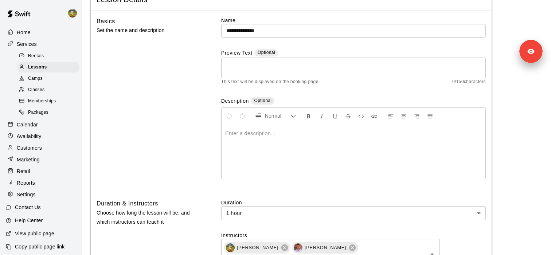
click at [168, 115] on div "Basics Set the name and description" at bounding box center [147, 105] width 101 height 176
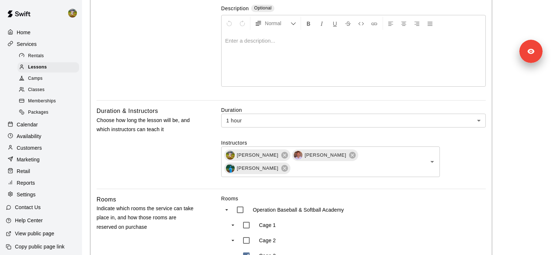
scroll to position [166, 0]
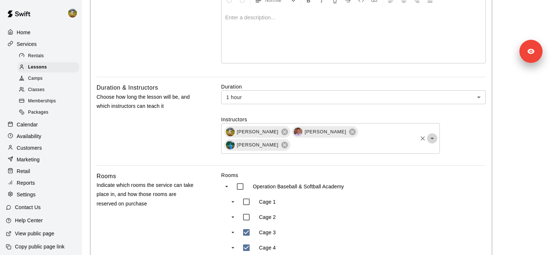
click at [436, 133] on button "Open" at bounding box center [432, 138] width 10 height 10
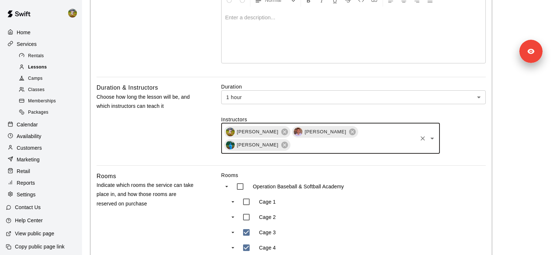
click at [47, 66] on span "Lessons" at bounding box center [37, 67] width 19 height 7
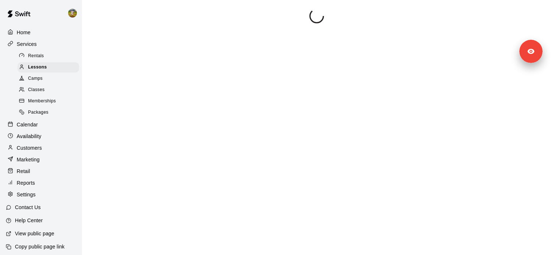
click at [46, 58] on div "Rentals" at bounding box center [49, 56] width 62 height 10
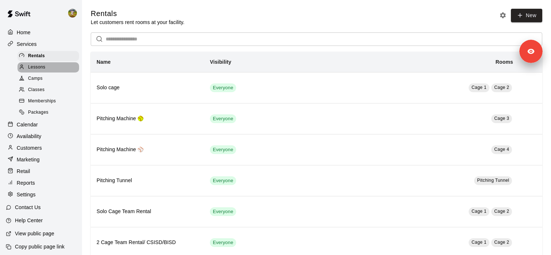
click at [46, 66] on div "Lessons" at bounding box center [49, 67] width 62 height 10
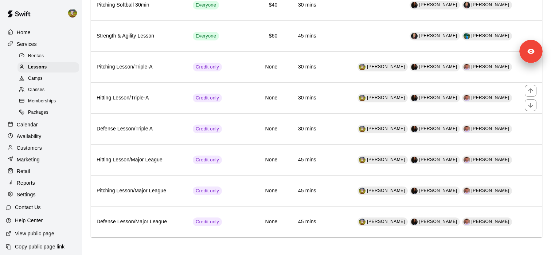
scroll to position [427, 0]
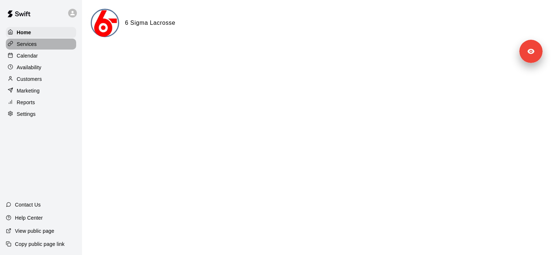
click at [53, 42] on div "Services" at bounding box center [41, 44] width 70 height 11
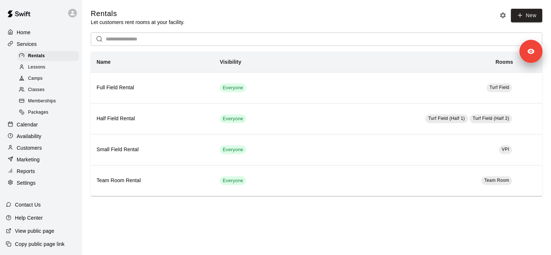
click at [52, 65] on div "Lessons" at bounding box center [49, 67] width 62 height 10
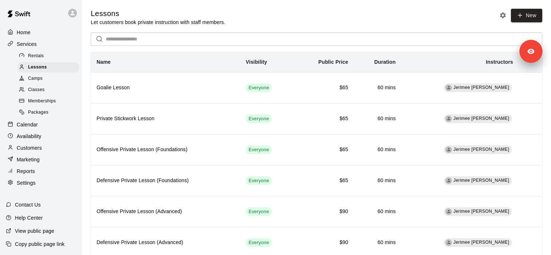
click at [47, 150] on div "Customers" at bounding box center [41, 148] width 70 height 11
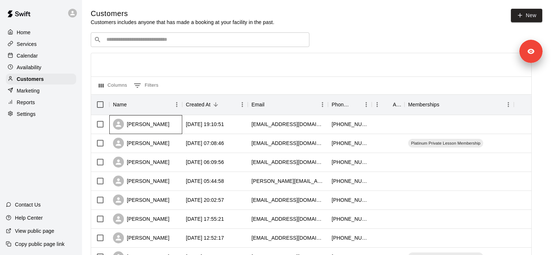
click at [138, 123] on div "Lauren Picone" at bounding box center [141, 124] width 57 height 11
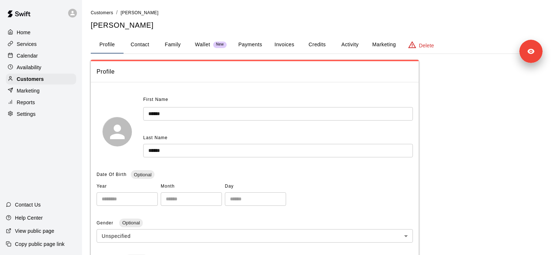
click at [214, 48] on button "Wallet New" at bounding box center [210, 45] width 43 height 18
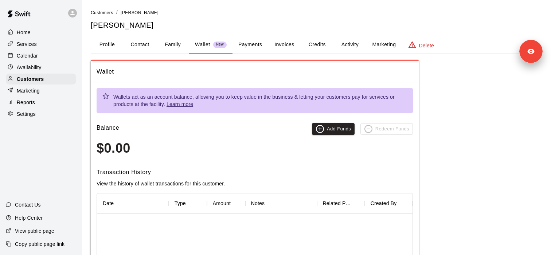
click at [250, 45] on button "Payments" at bounding box center [250, 45] width 35 height 18
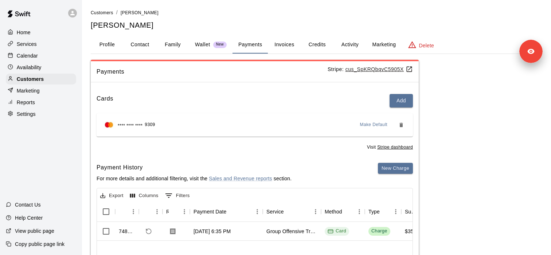
click at [360, 67] on u "cus_SpKRQbqvC5905X" at bounding box center [379, 69] width 67 height 6
click at [38, 114] on div "Settings" at bounding box center [41, 114] width 70 height 11
select select "**"
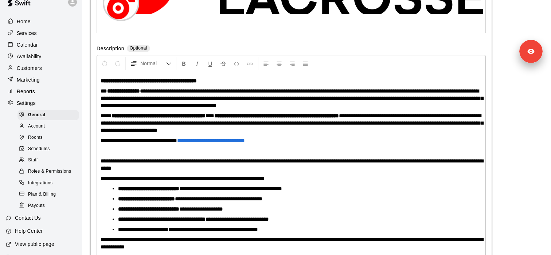
scroll to position [11, 0]
click at [41, 207] on span "Payouts" at bounding box center [36, 205] width 17 height 7
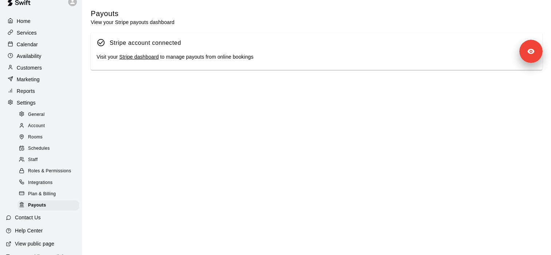
click at [139, 59] on link "Stripe dashboard" at bounding box center [138, 57] width 39 height 6
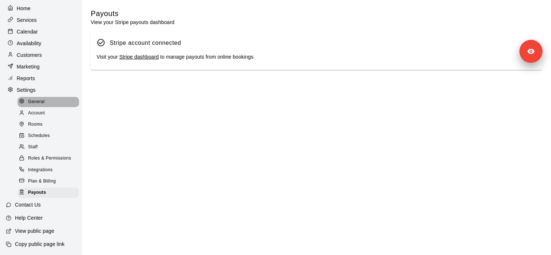
click at [44, 103] on span "General" at bounding box center [36, 101] width 17 height 7
select select "**"
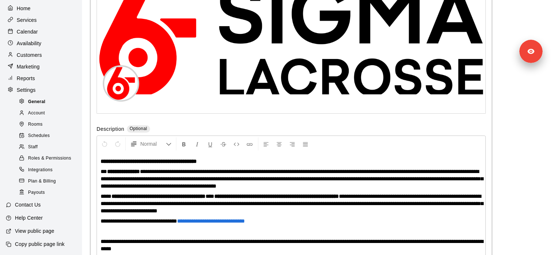
scroll to position [1669, 0]
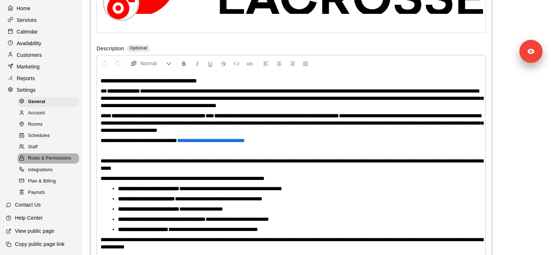
click at [45, 155] on span "Roles & Permissions" at bounding box center [49, 158] width 43 height 7
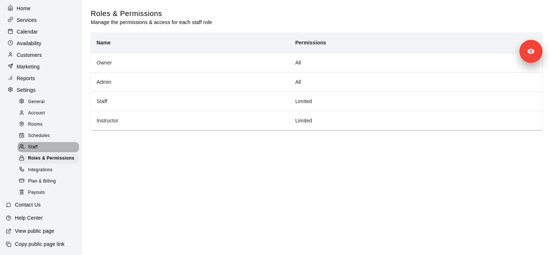
click at [40, 148] on div "Staff" at bounding box center [49, 147] width 62 height 10
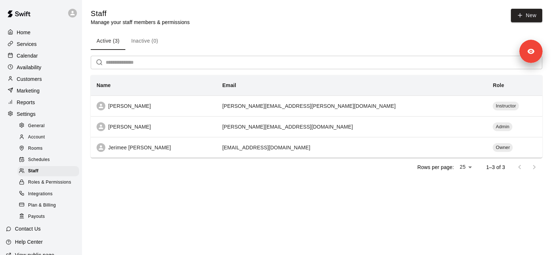
click at [74, 11] on icon at bounding box center [72, 13] width 7 height 7
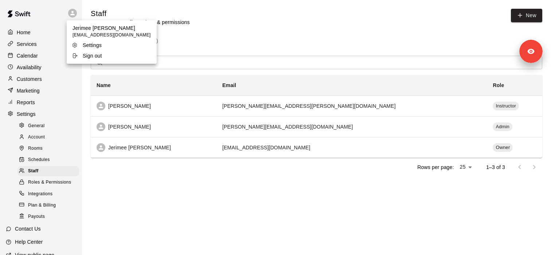
click at [129, 216] on div at bounding box center [275, 127] width 551 height 255
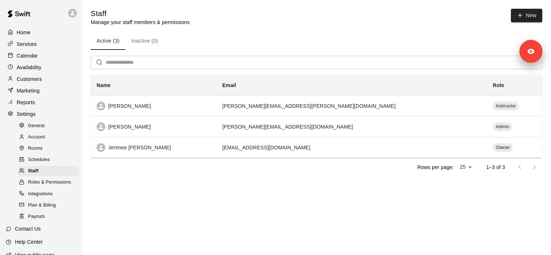
click at [72, 15] on icon at bounding box center [72, 13] width 7 height 7
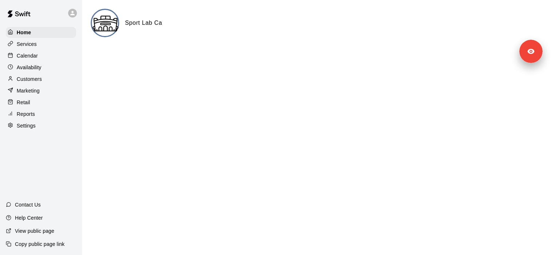
click at [47, 47] on div "Services" at bounding box center [41, 44] width 70 height 11
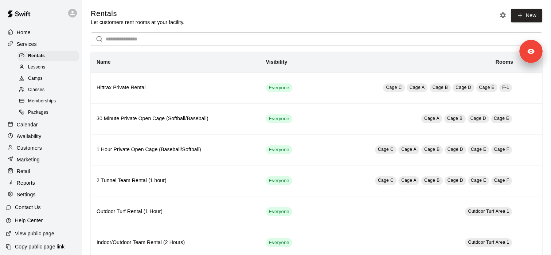
click at [35, 124] on p "Calendar" at bounding box center [27, 124] width 21 height 7
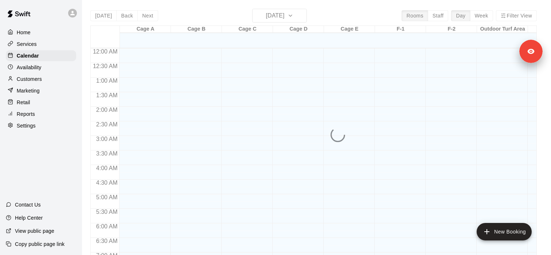
scroll to position [424, 0]
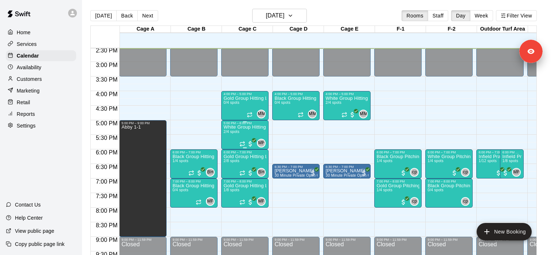
click at [237, 135] on body "Home Services Calendar Availability Customers Marketing Retail Reports Settings…" at bounding box center [275, 133] width 551 height 267
click at [233, 136] on div "White Group Hitting Lesson (7-14 year olds) 2/4 spots" at bounding box center [245, 252] width 43 height 255
click at [232, 147] on img "edit" at bounding box center [231, 150] width 8 height 8
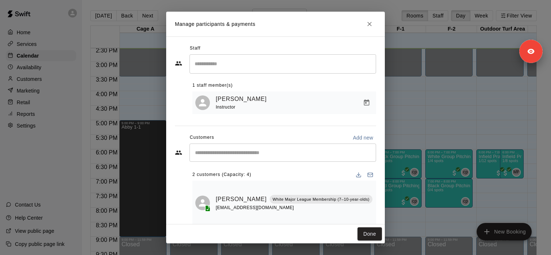
scroll to position [4, 0]
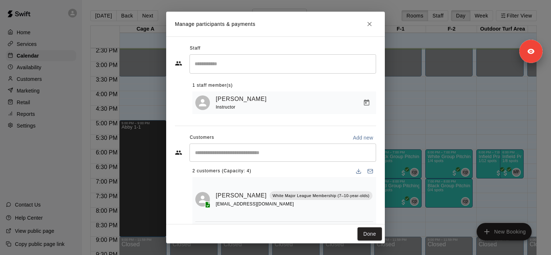
click at [51, 129] on div "Manage participants & payments Staff ​ 1 staff member(s) [PERSON_NAME] Instruct…" at bounding box center [275, 127] width 551 height 255
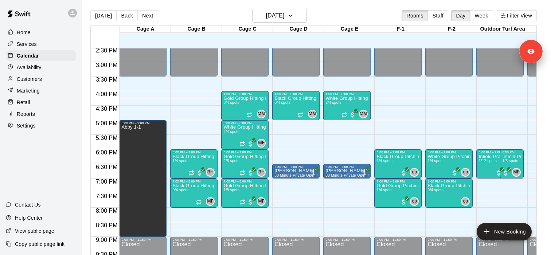
click at [39, 127] on div "Settings" at bounding box center [41, 125] width 70 height 11
select select "**"
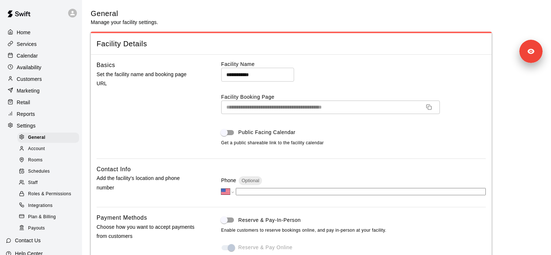
scroll to position [1540, 0]
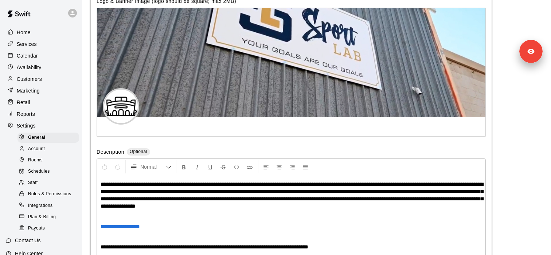
click at [64, 195] on span "Roles & Permissions" at bounding box center [49, 194] width 43 height 7
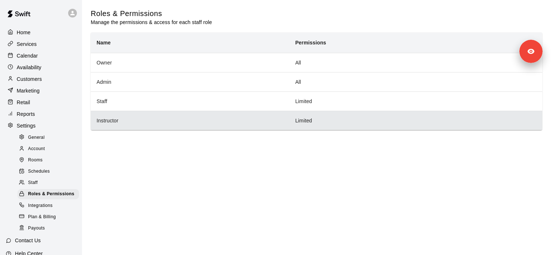
click at [125, 122] on th "Instructor" at bounding box center [190, 120] width 199 height 19
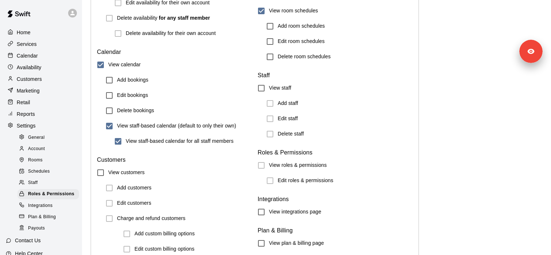
scroll to position [701, 0]
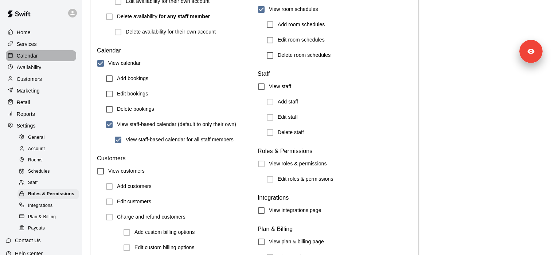
click at [41, 61] on div "Calendar" at bounding box center [41, 55] width 70 height 11
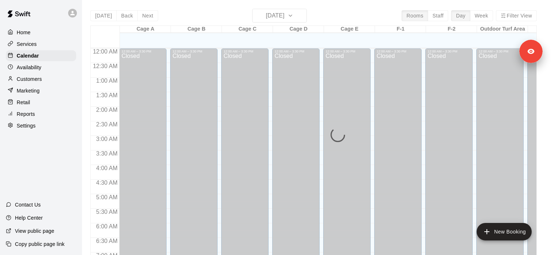
scroll to position [425, 0]
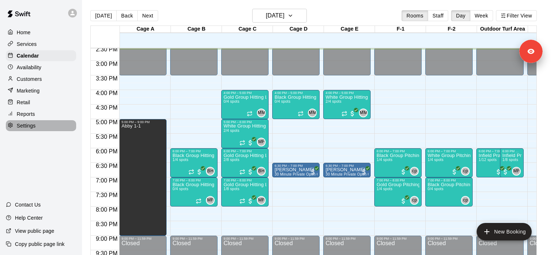
click at [46, 127] on div "Settings" at bounding box center [41, 125] width 70 height 11
select select "**"
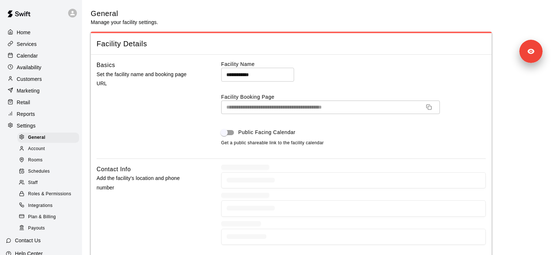
scroll to position [1540, 0]
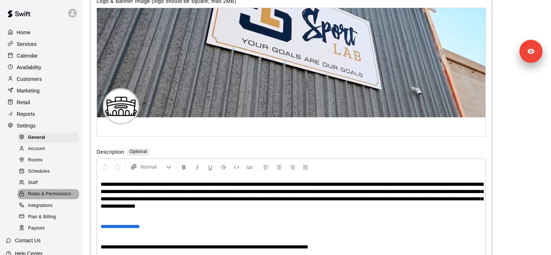
click at [55, 196] on span "Roles & Permissions" at bounding box center [49, 194] width 43 height 7
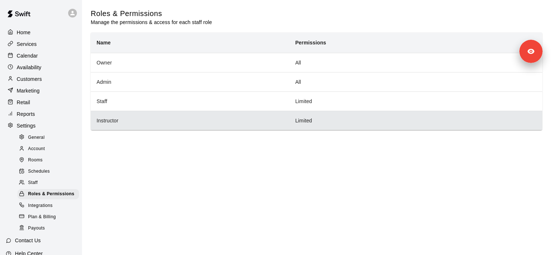
click at [145, 127] on th "Instructor" at bounding box center [190, 120] width 199 height 19
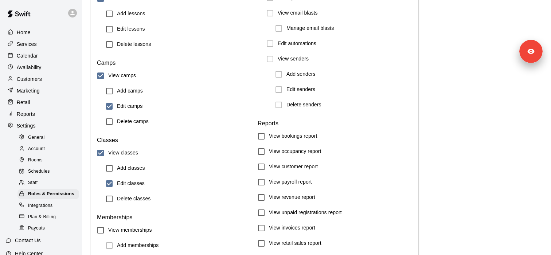
scroll to position [227, 0]
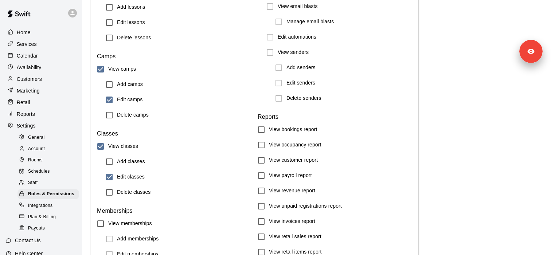
scroll to position [245, 0]
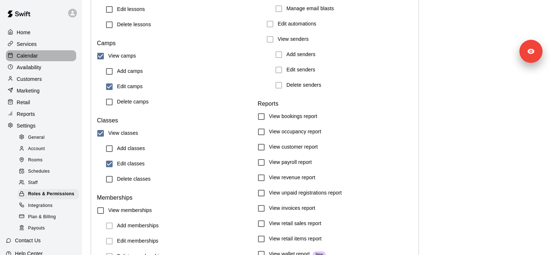
click at [51, 56] on div "Calendar" at bounding box center [41, 55] width 70 height 11
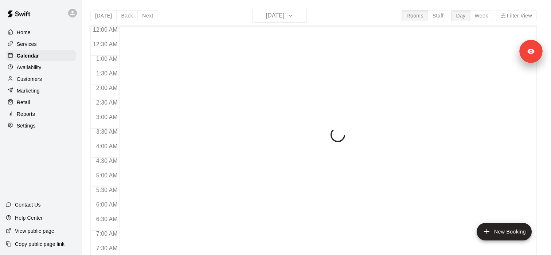
scroll to position [426, 0]
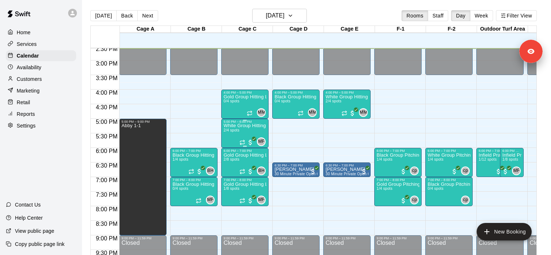
click at [236, 130] on span "2/4 spots" at bounding box center [232, 130] width 16 height 4
click at [234, 151] on img "edit" at bounding box center [231, 154] width 8 height 8
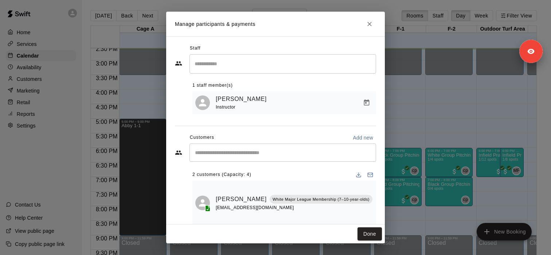
click at [66, 47] on div "Manage participants & payments Staff ​ 1 staff member(s) Malachi Fuller Instruc…" at bounding box center [275, 127] width 551 height 255
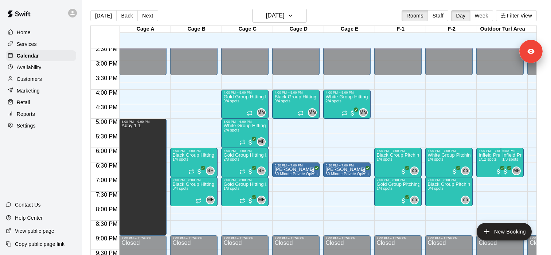
click at [56, 47] on div "Services" at bounding box center [41, 44] width 70 height 11
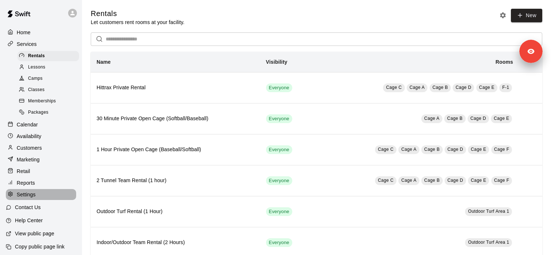
click at [46, 192] on div "Settings" at bounding box center [41, 194] width 70 height 11
select select "**"
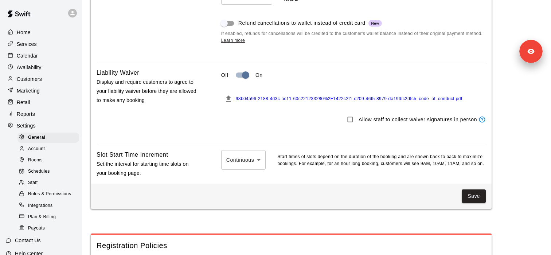
scroll to position [643, 0]
click at [144, 163] on p "Set the interval for starting time slots on your booking page." at bounding box center [147, 168] width 101 height 18
click at [144, 162] on p "Set the interval for starting time slots on your booking page." at bounding box center [147, 168] width 101 height 18
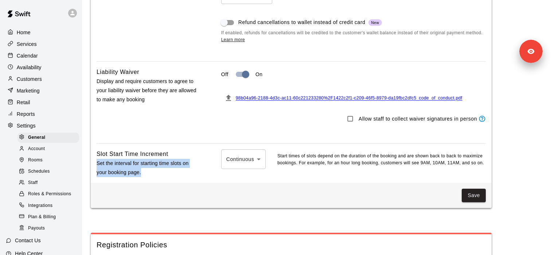
click at [144, 162] on p "Set the interval for starting time slots on your booking page." at bounding box center [147, 168] width 101 height 18
click at [135, 158] on h6 "Slot Start Time Increment" at bounding box center [133, 154] width 72 height 9
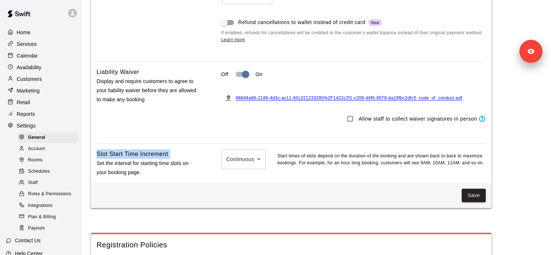
click at [135, 158] on h6 "Slot Start Time Increment" at bounding box center [133, 154] width 72 height 9
copy h6 "Slot Start Time Increment"
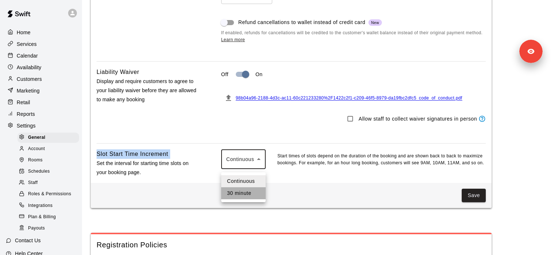
click at [250, 195] on li "30 minute" at bounding box center [243, 193] width 44 height 12
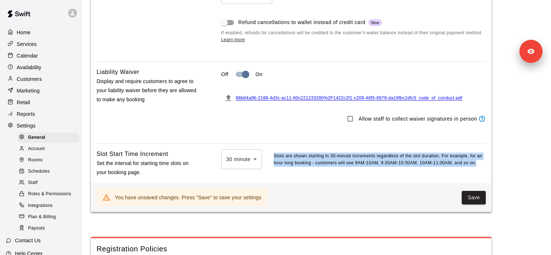
drag, startPoint x: 272, startPoint y: 159, endPoint x: 487, endPoint y: 167, distance: 215.3
click at [488, 167] on div "Cancellation Policy Set an optional time period for customers to be able to can…" at bounding box center [291, 62] width 401 height 242
copy p "Slots are shown starting in 30-minute increments regardless of the slot duratio…"
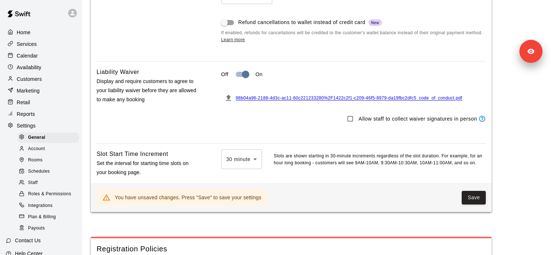
click at [262, 157] on div "30 minute ** ​ Slots are shown starting in 30-minute increments regardless of t…" at bounding box center [353, 159] width 265 height 19
click at [256, 174] on ul "Continuous 30 minute" at bounding box center [241, 187] width 41 height 30
click at [256, 176] on li "Continuous" at bounding box center [241, 181] width 41 height 12
type input "*"
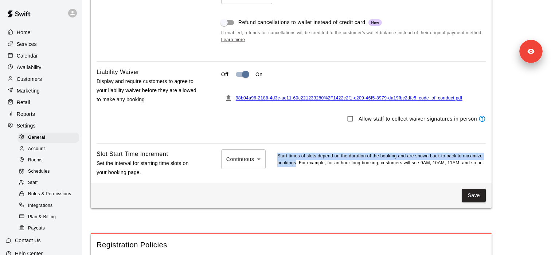
drag, startPoint x: 276, startPoint y: 160, endPoint x: 297, endPoint y: 167, distance: 22.0
click at [297, 167] on div "Continuous * ​ Start times of slots depend on the duration of the booking and a…" at bounding box center [353, 159] width 265 height 19
copy p "Start times of slots depend on the duration of the booking and are shown back t…"
click at [48, 47] on div "Services" at bounding box center [41, 44] width 70 height 11
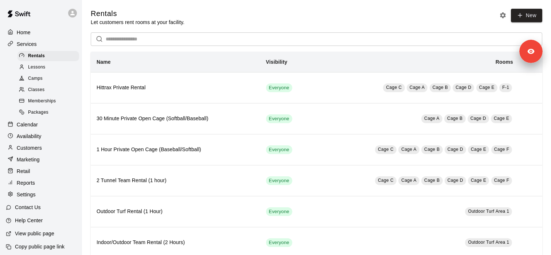
click at [46, 196] on div "Settings" at bounding box center [41, 194] width 70 height 11
select select "**"
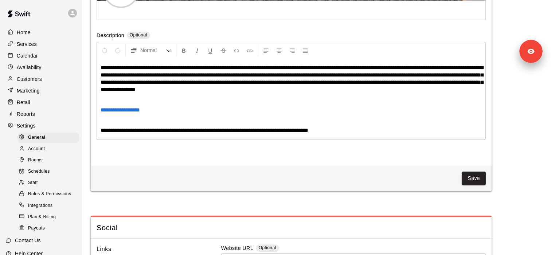
scroll to position [1445, 0]
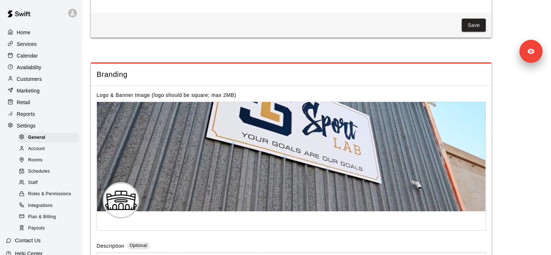
click at [66, 192] on span "Roles & Permissions" at bounding box center [49, 194] width 43 height 7
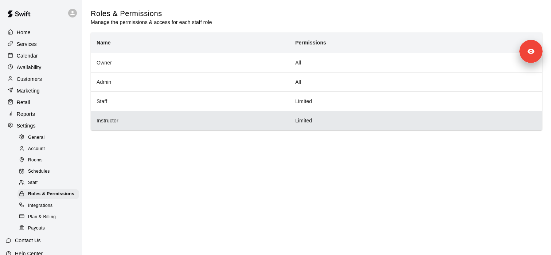
click at [146, 121] on th "Instructor" at bounding box center [190, 120] width 199 height 19
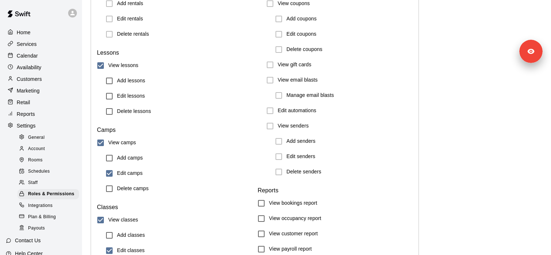
scroll to position [238, 0]
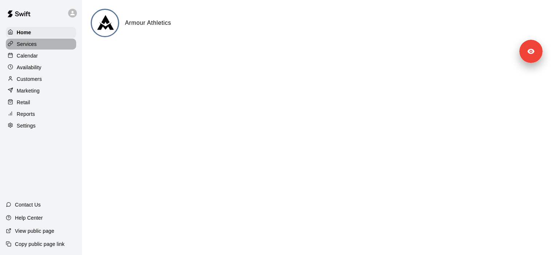
click at [63, 42] on div "Services" at bounding box center [41, 44] width 70 height 11
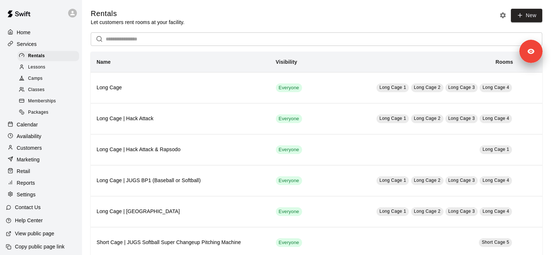
click at [39, 157] on p "Marketing" at bounding box center [28, 159] width 23 height 7
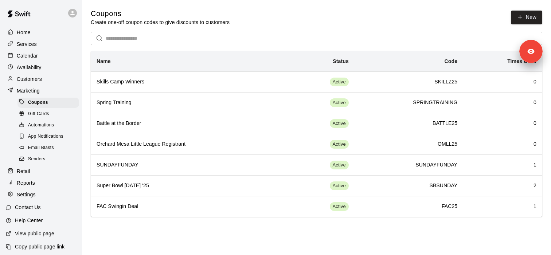
click at [43, 46] on div "Services" at bounding box center [41, 44] width 70 height 11
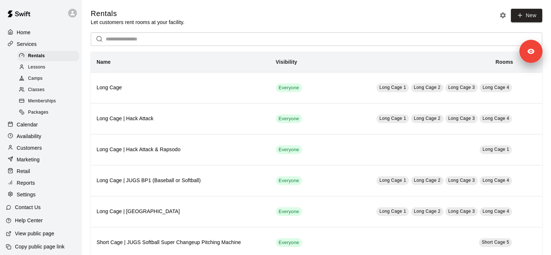
click at [57, 75] on div "Camps" at bounding box center [49, 79] width 62 height 10
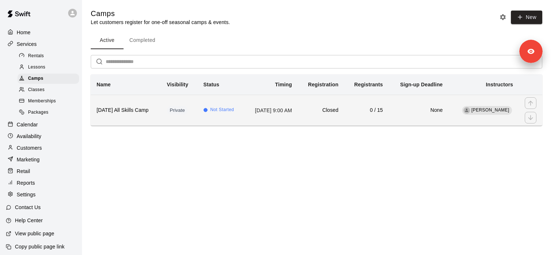
click at [144, 114] on th "Labor Day All Skills Camp" at bounding box center [126, 110] width 70 height 31
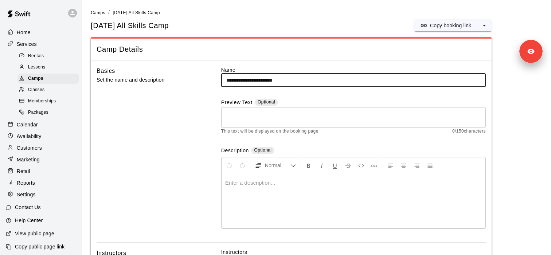
click at [132, 29] on h5 "Labor Day All Skills Camp" at bounding box center [130, 26] width 78 height 10
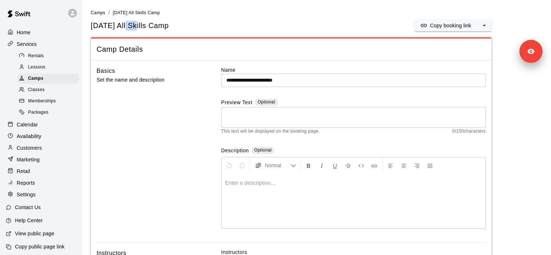
click at [132, 29] on h5 "Labor Day All Skills Camp" at bounding box center [130, 26] width 78 height 10
copy div "Labor Day All Skills Camp Copy booking link"
click at [37, 164] on div "Marketing" at bounding box center [41, 159] width 70 height 11
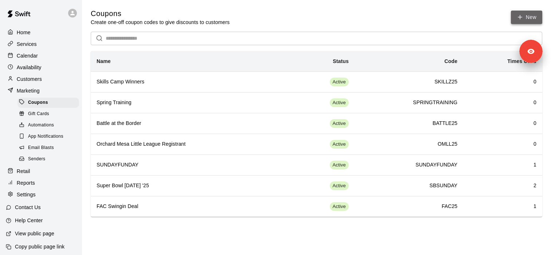
click at [524, 16] on button "New" at bounding box center [526, 17] width 31 height 13
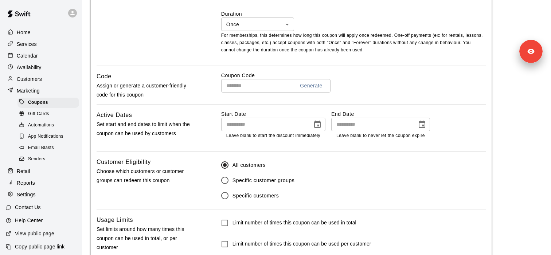
scroll to position [332, 0]
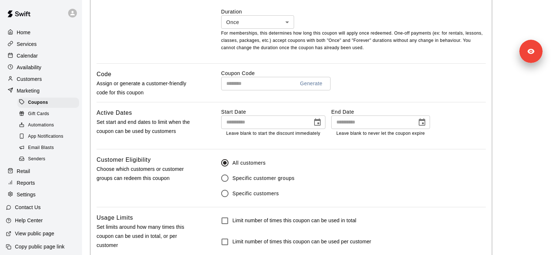
type input "**********"
click at [253, 125] on input "**********" at bounding box center [264, 122] width 86 height 13
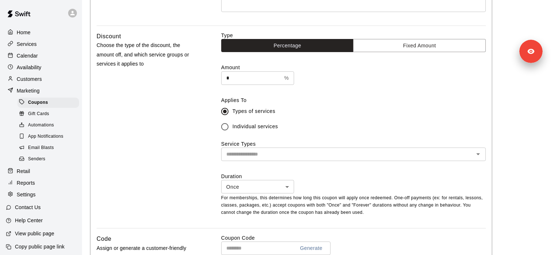
scroll to position [176, 0]
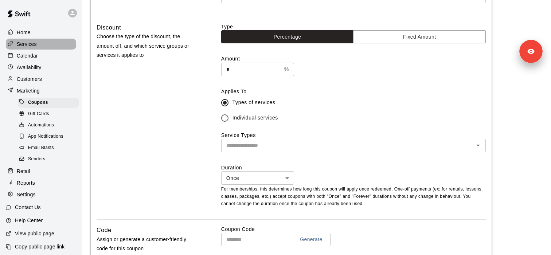
click at [28, 48] on div "Services" at bounding box center [41, 44] width 70 height 11
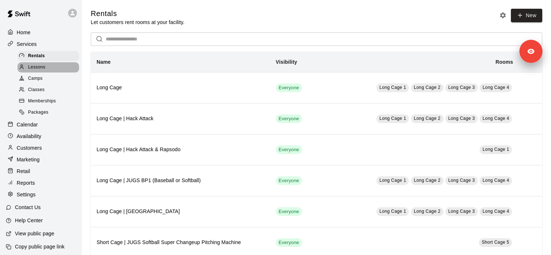
click at [32, 68] on span "Lessons" at bounding box center [37, 67] width 18 height 7
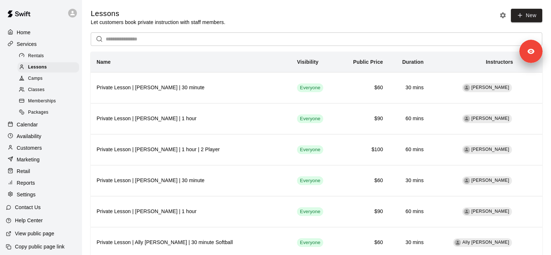
click at [48, 122] on div "Calendar" at bounding box center [41, 124] width 70 height 11
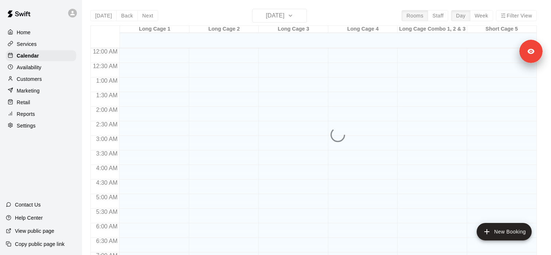
scroll to position [461, 0]
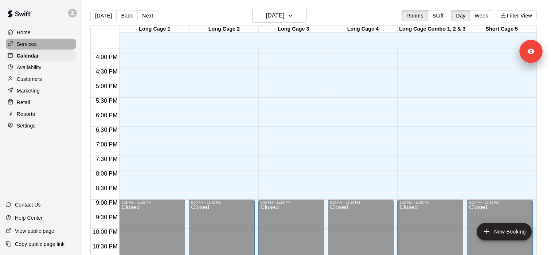
click at [55, 45] on div "Services" at bounding box center [41, 44] width 70 height 11
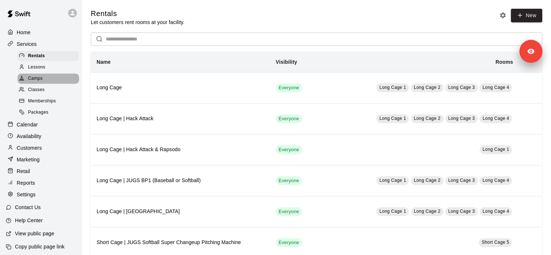
click at [46, 77] on div "Camps" at bounding box center [49, 79] width 62 height 10
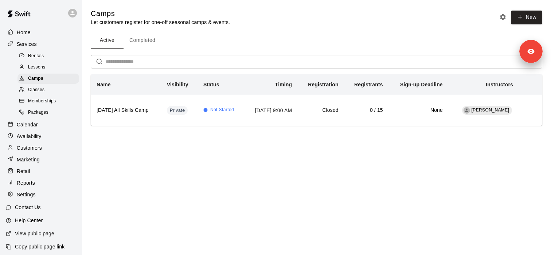
click at [47, 163] on div "Marketing" at bounding box center [41, 159] width 70 height 11
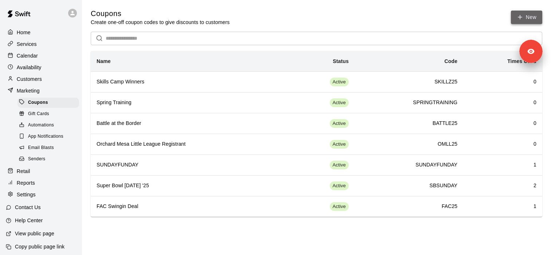
click at [524, 23] on button "New" at bounding box center [526, 17] width 31 height 13
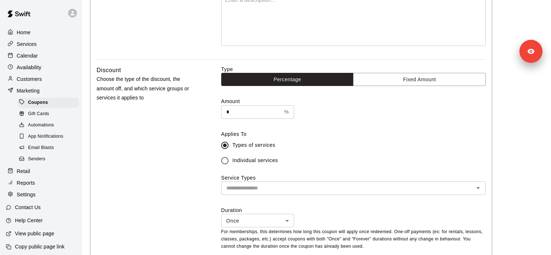
scroll to position [136, 0]
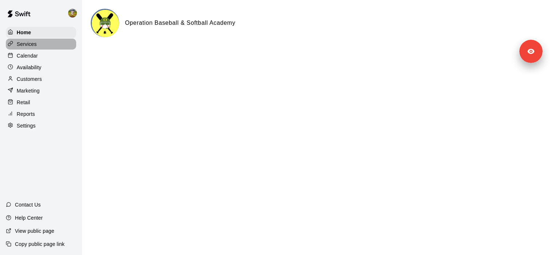
click at [47, 44] on div "Services" at bounding box center [41, 44] width 70 height 11
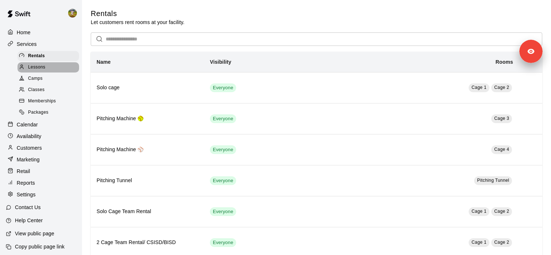
click at [54, 68] on div "Lessons" at bounding box center [49, 67] width 62 height 10
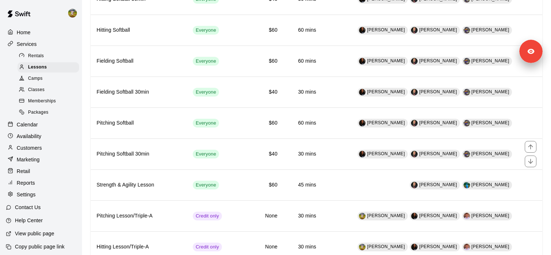
scroll to position [272, 0]
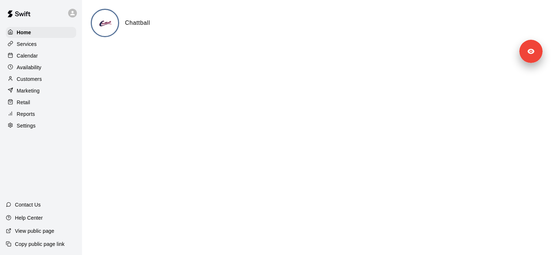
click at [43, 49] on div "Home Services Calendar Availability Customers Marketing Retail Reports Settings" at bounding box center [41, 79] width 82 height 106
click at [43, 57] on div "Calendar" at bounding box center [41, 55] width 70 height 11
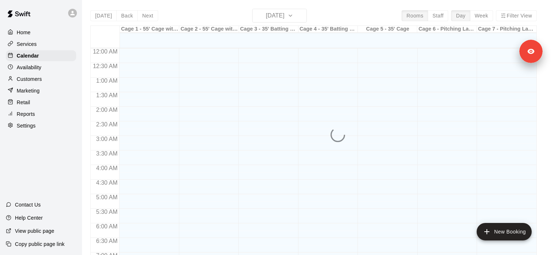
scroll to position [463, 0]
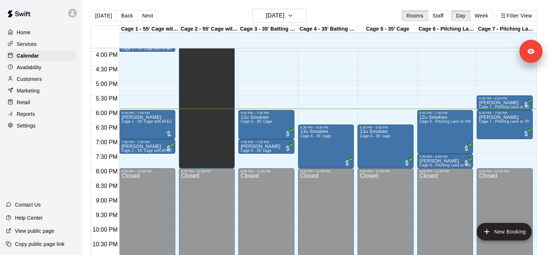
click at [42, 43] on div "Services" at bounding box center [41, 44] width 70 height 11
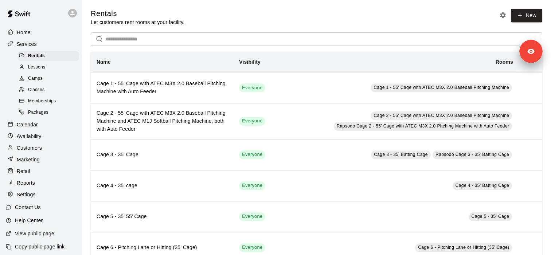
click at [55, 81] on div "Camps" at bounding box center [49, 79] width 62 height 10
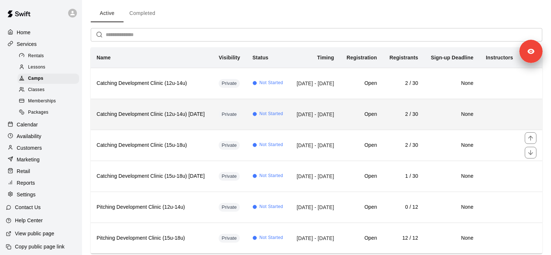
scroll to position [55, 0]
